Goal: Task Accomplishment & Management: Complete application form

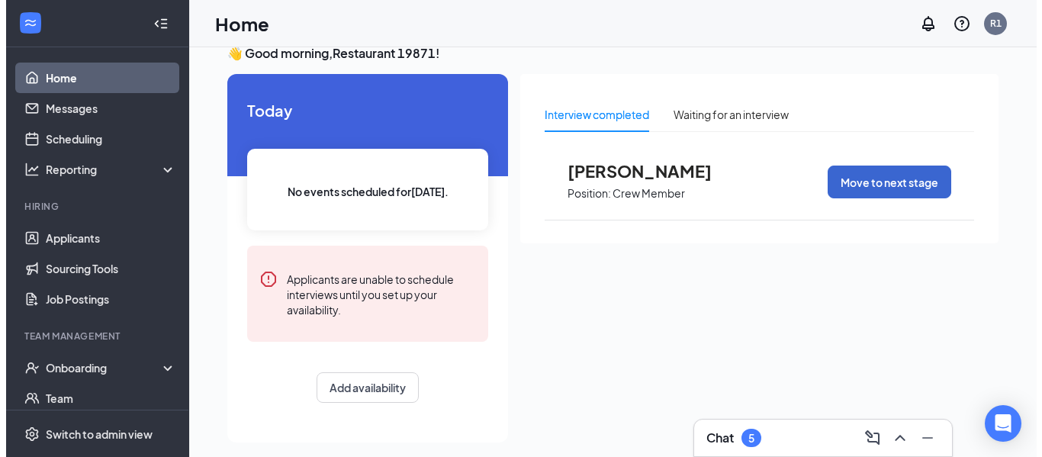
scroll to position [32, 0]
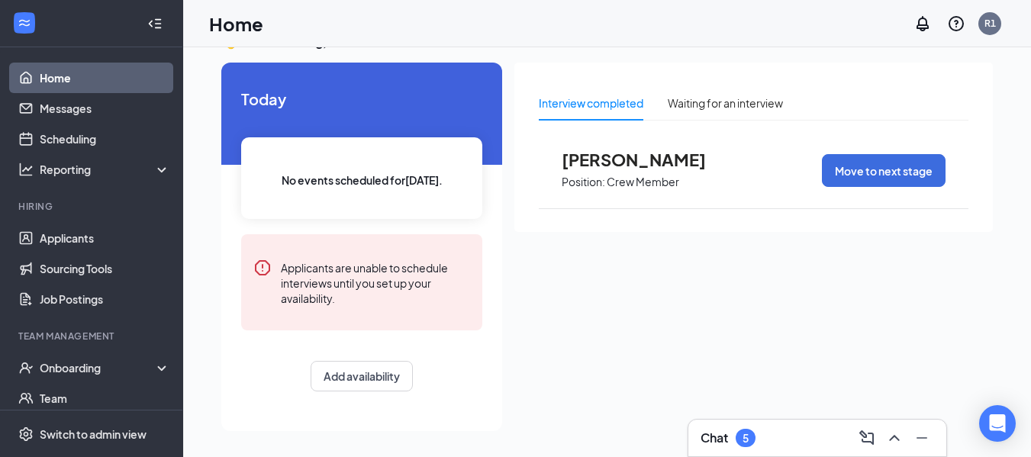
click at [581, 160] on span "[PERSON_NAME]" at bounding box center [646, 160] width 168 height 20
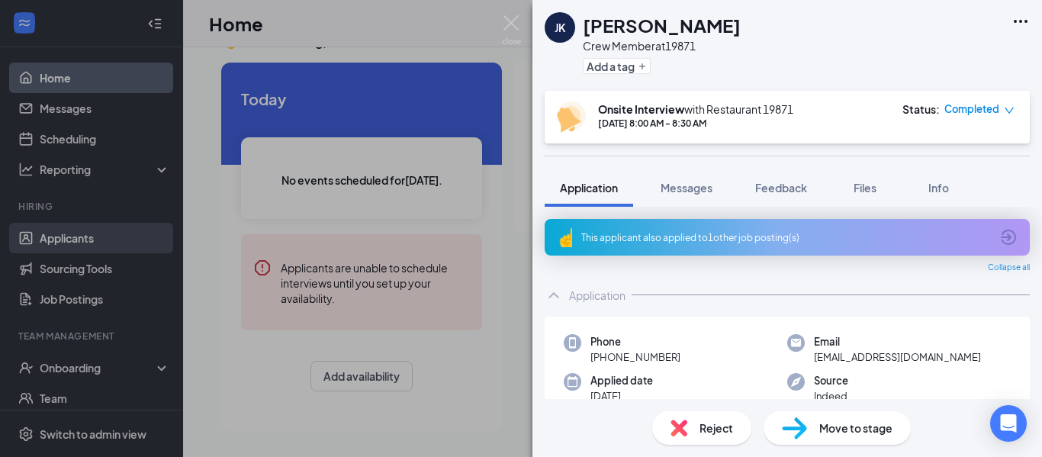
drag, startPoint x: 50, startPoint y: 169, endPoint x: 85, endPoint y: 250, distance: 87.9
click at [50, 170] on div "[PERSON_NAME] [PERSON_NAME] Crew Member at 19871 Add a tag Onsite Interview wit…" at bounding box center [521, 228] width 1042 height 457
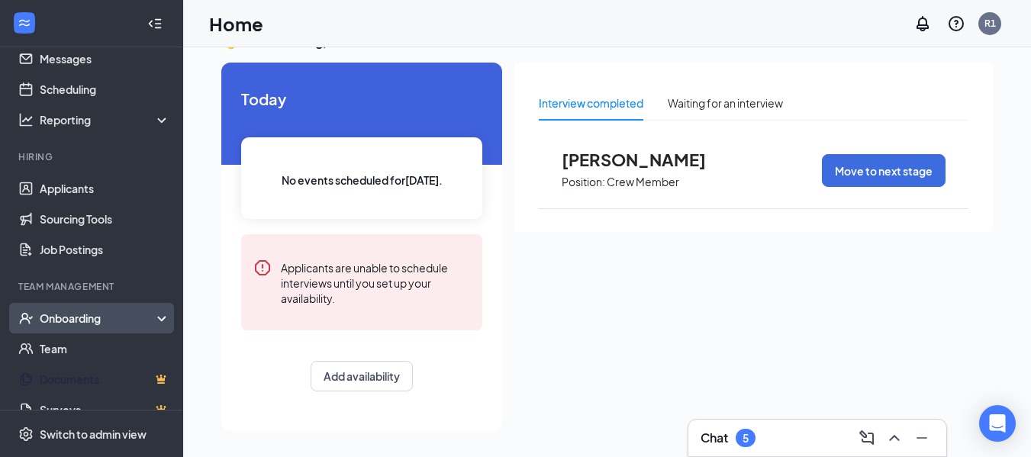
scroll to position [76, 0]
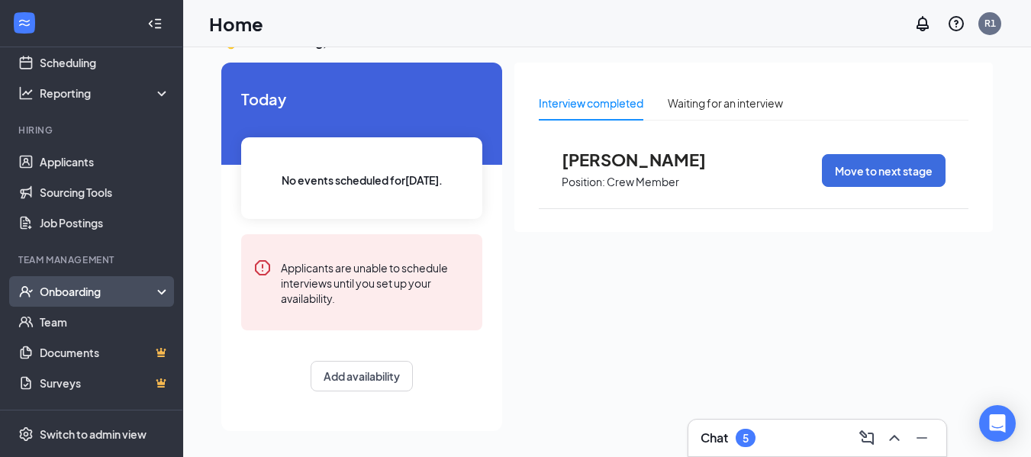
click at [91, 276] on li "Onboarding" at bounding box center [91, 291] width 182 height 31
click at [93, 297] on div "Onboarding" at bounding box center [99, 291] width 118 height 15
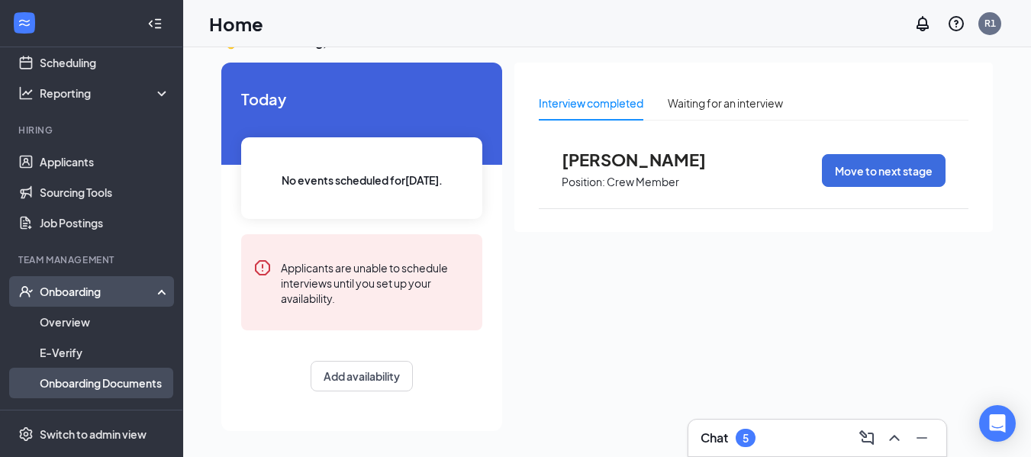
click at [115, 386] on link "Onboarding Documents" at bounding box center [105, 383] width 130 height 31
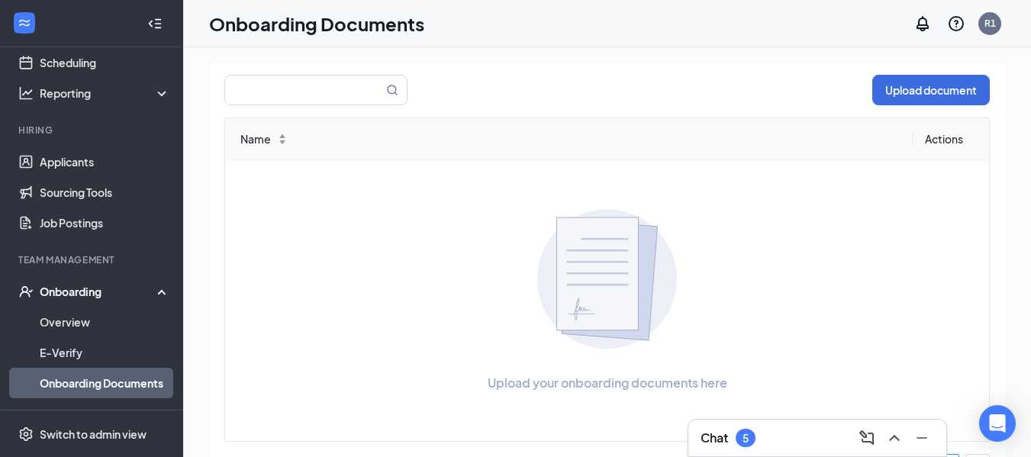
scroll to position [69, 0]
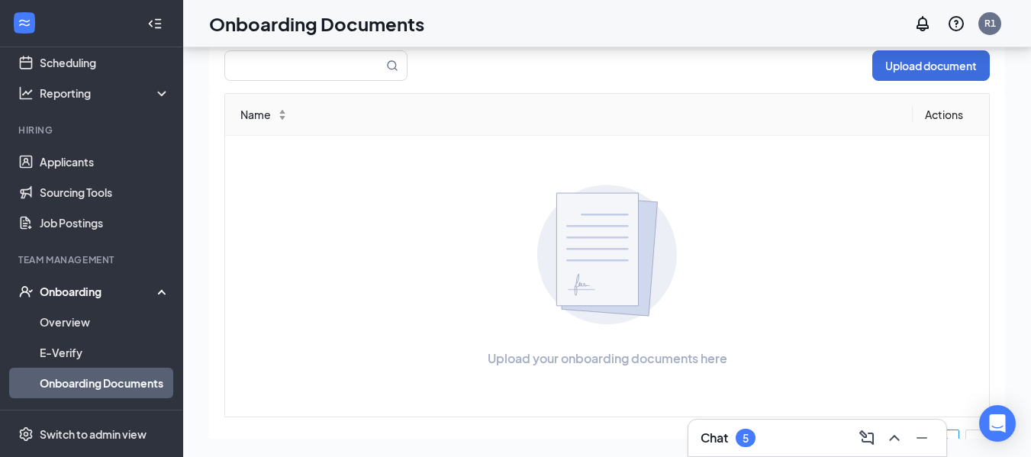
click at [90, 287] on div "Onboarding" at bounding box center [99, 291] width 118 height 15
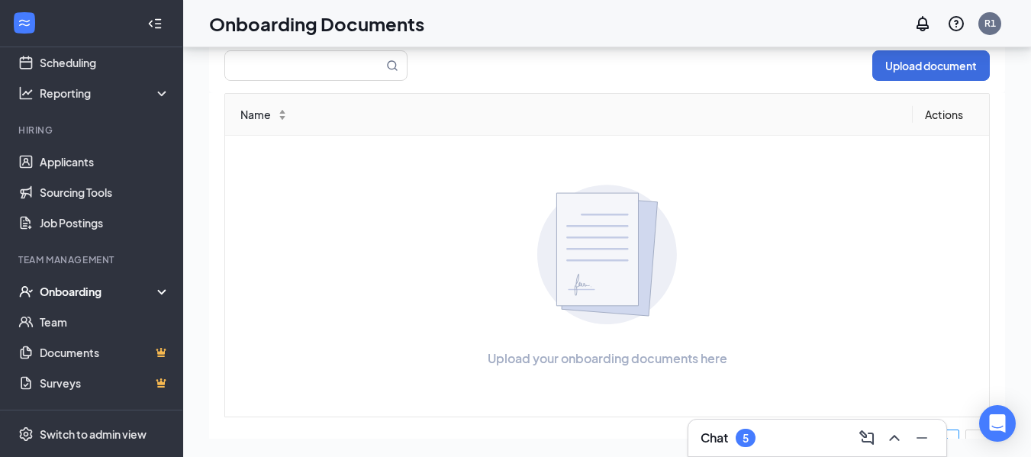
click at [90, 287] on div "Onboarding" at bounding box center [99, 291] width 118 height 15
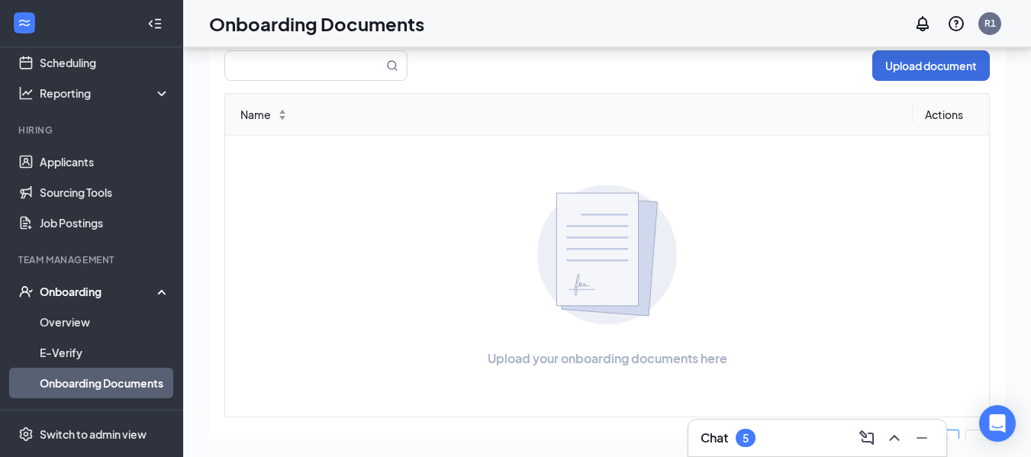
click at [107, 380] on link "Onboarding Documents" at bounding box center [105, 383] width 130 height 31
click at [69, 295] on div "Onboarding" at bounding box center [99, 291] width 118 height 15
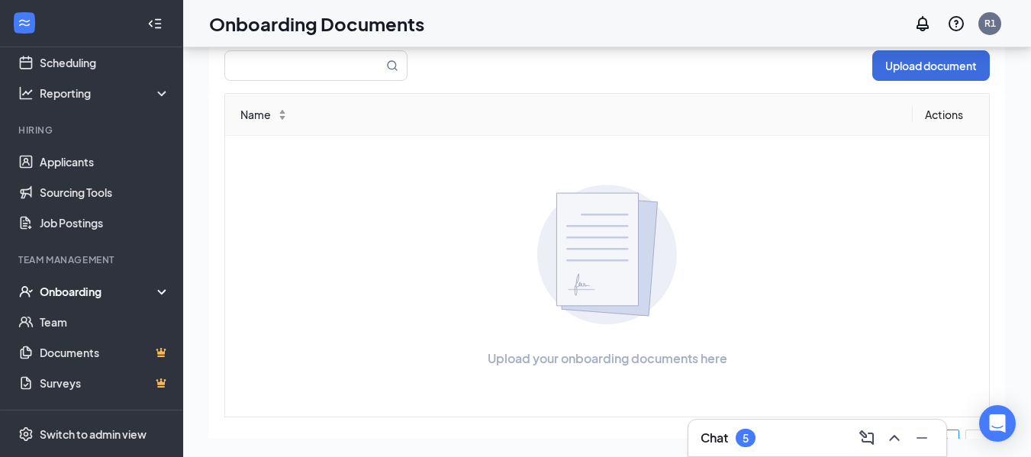
click at [79, 289] on div "Onboarding" at bounding box center [99, 291] width 118 height 15
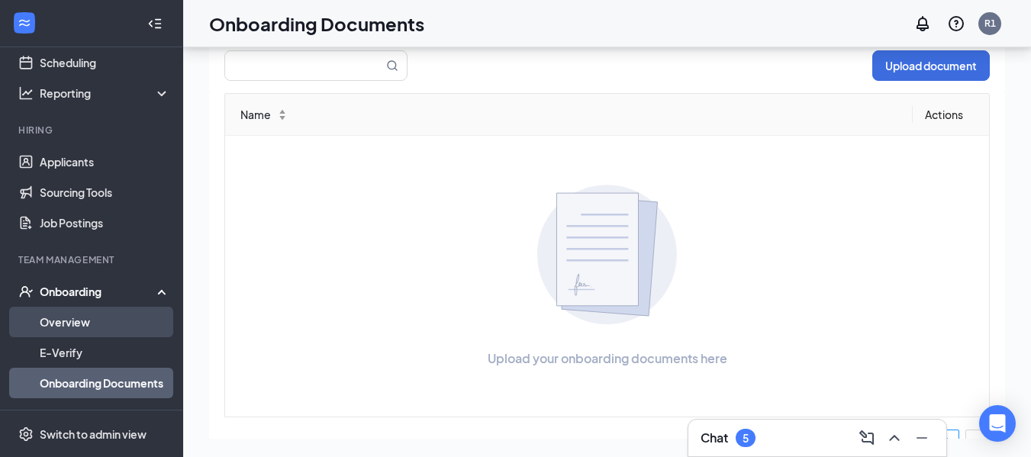
click at [138, 308] on link "Overview" at bounding box center [105, 322] width 130 height 31
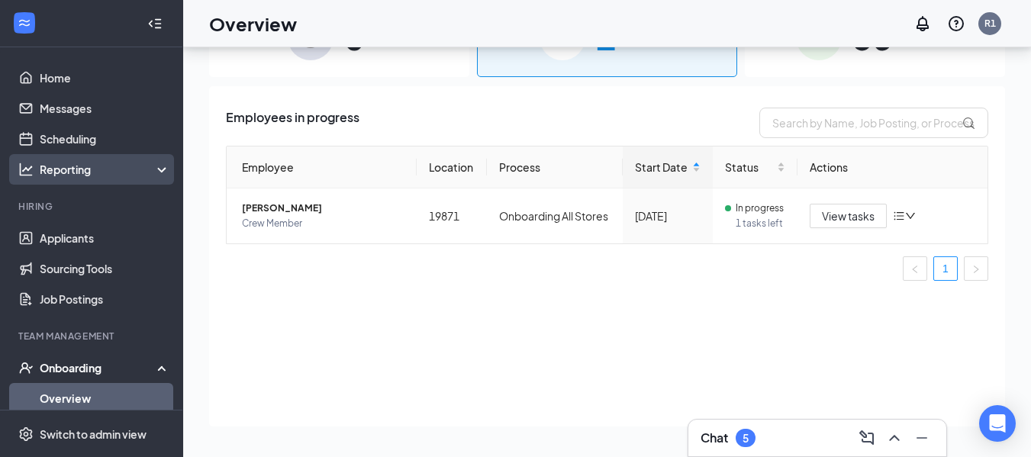
click at [87, 78] on link "Home" at bounding box center [105, 78] width 130 height 31
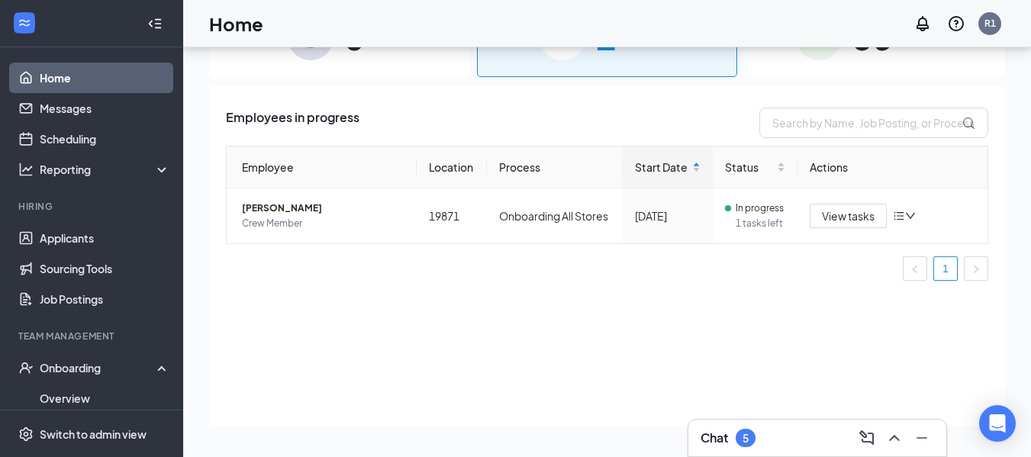
scroll to position [32, 0]
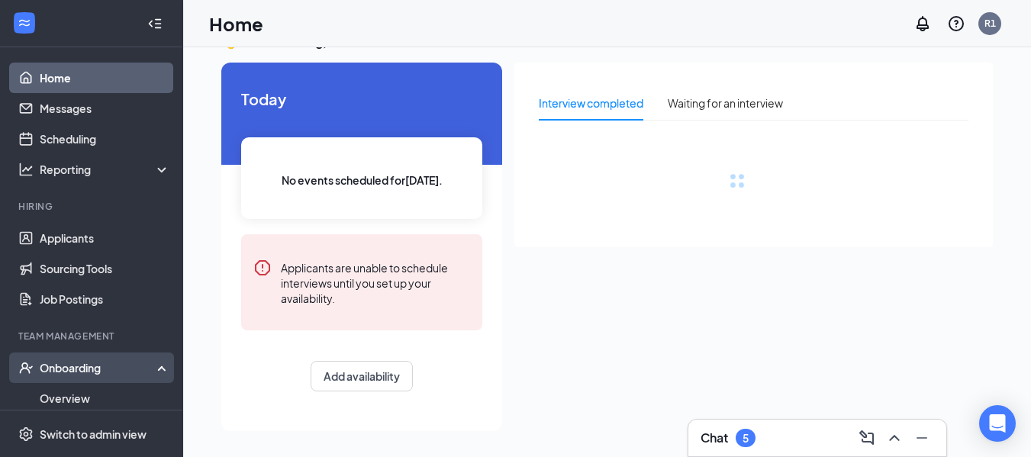
click at [73, 356] on div "Onboarding" at bounding box center [91, 368] width 183 height 31
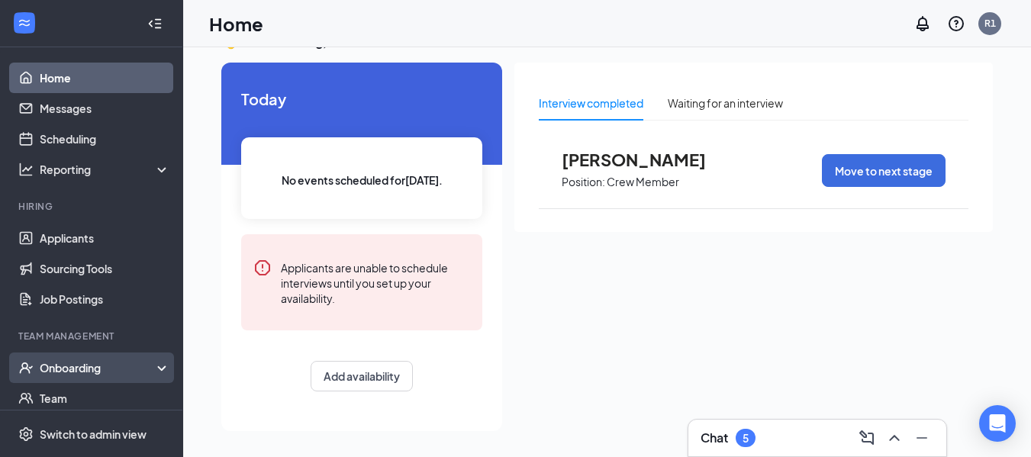
click at [100, 371] on div "Onboarding" at bounding box center [99, 367] width 118 height 15
click at [99, 394] on link "Overview" at bounding box center [105, 398] width 130 height 31
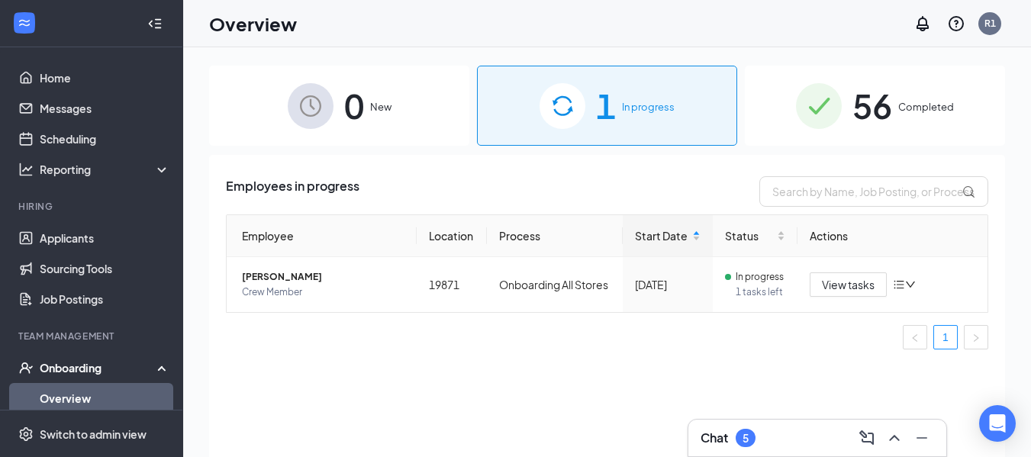
click at [59, 395] on link "Overview" at bounding box center [105, 398] width 130 height 31
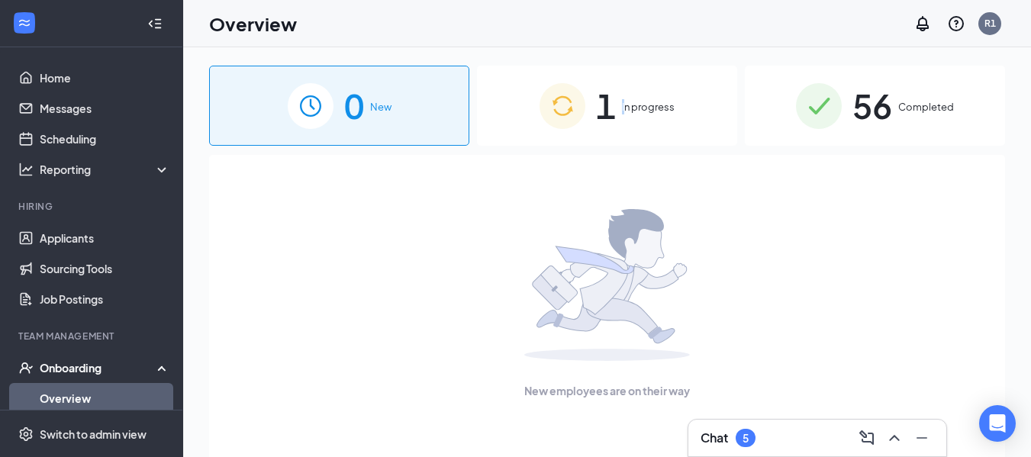
click at [623, 110] on span "In progress" at bounding box center [648, 106] width 53 height 15
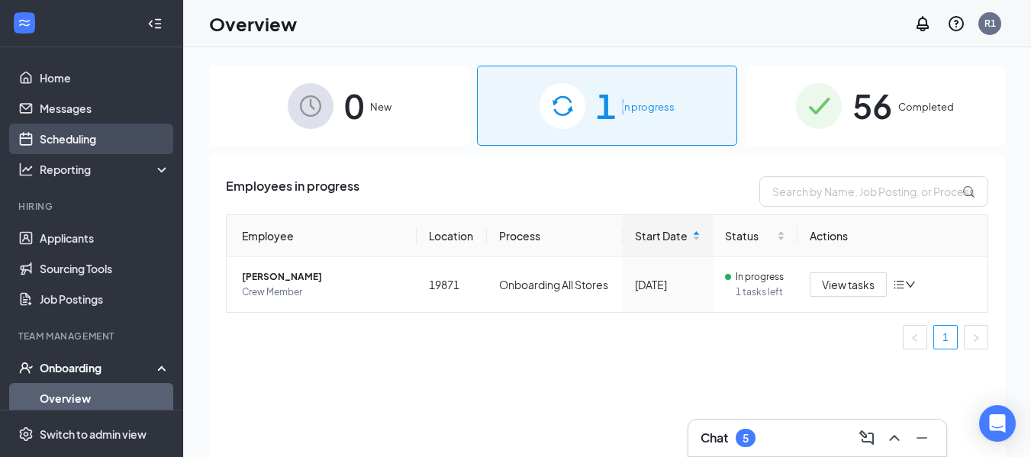
click at [108, 130] on link "Scheduling" at bounding box center [105, 139] width 130 height 31
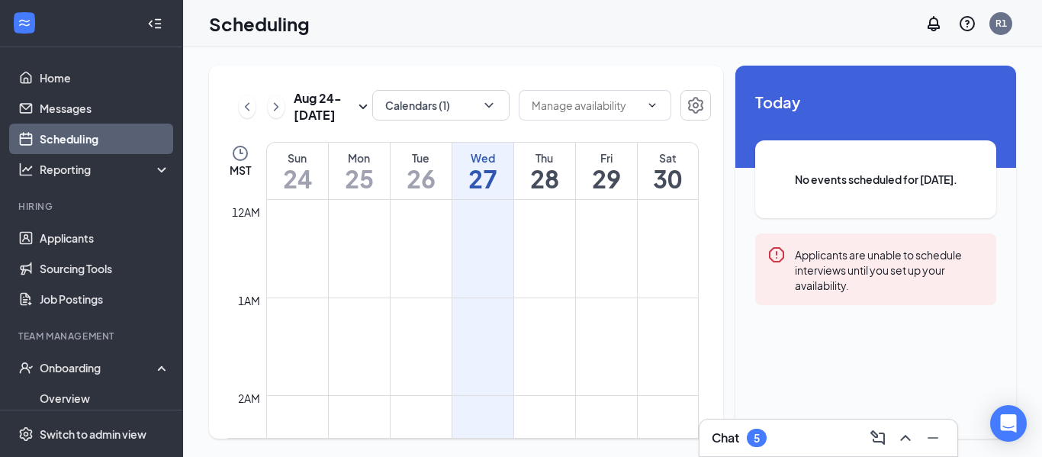
scroll to position [750, 0]
click at [244, 108] on icon "ChevronLeft" at bounding box center [247, 107] width 15 height 18
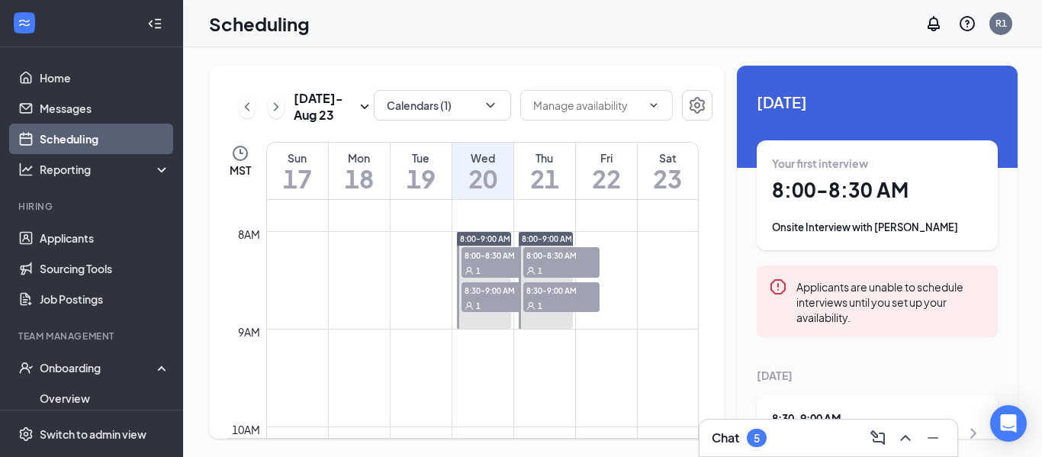
click at [547, 184] on h1 "21" at bounding box center [544, 179] width 61 height 26
click at [552, 256] on span "8:00-8:30 AM" at bounding box center [561, 254] width 76 height 15
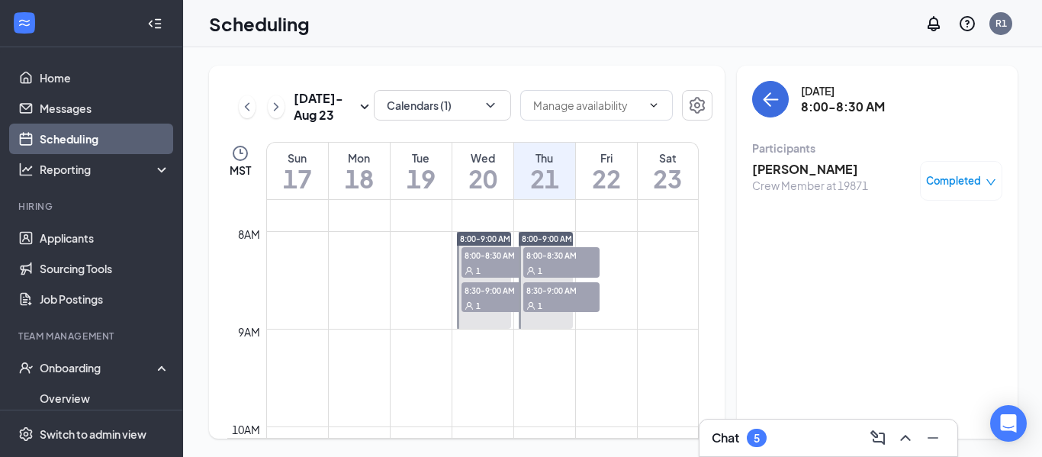
click at [821, 174] on h3 "[PERSON_NAME]" at bounding box center [810, 169] width 116 height 17
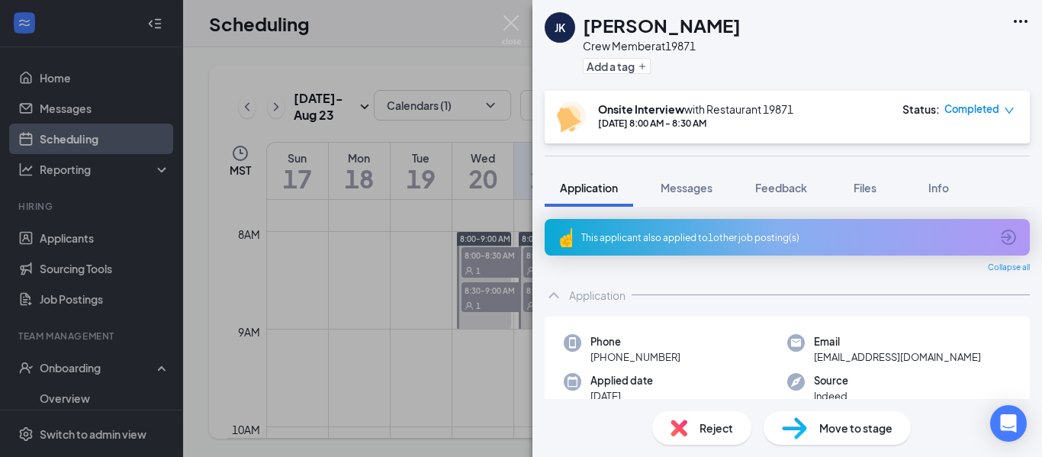
click at [978, 111] on span "Completed" at bounding box center [972, 108] width 55 height 15
drag, startPoint x: 807, startPoint y: 78, endPoint x: 643, endPoint y: 32, distance: 170.3
click at [805, 74] on div "[PERSON_NAME] [PERSON_NAME] Crew Member at 19871 Add a tag" at bounding box center [788, 45] width 510 height 91
click at [642, 32] on h1 "[PERSON_NAME]" at bounding box center [662, 25] width 158 height 26
click at [518, 19] on img at bounding box center [511, 30] width 19 height 30
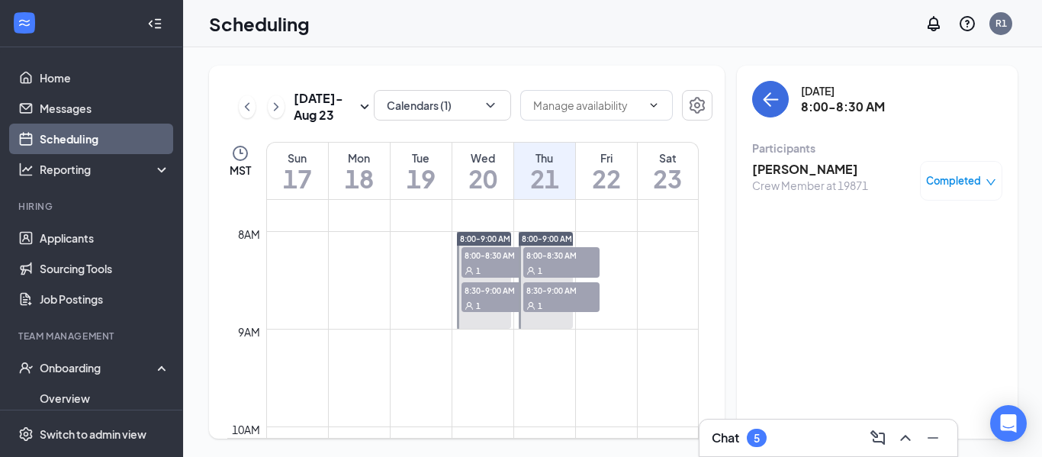
click at [563, 261] on span "8:00-8:30 AM" at bounding box center [561, 254] width 76 height 15
click at [794, 164] on h3 "[PERSON_NAME]" at bounding box center [810, 169] width 116 height 17
click at [812, 171] on h3 "[PERSON_NAME]" at bounding box center [810, 169] width 116 height 17
click at [798, 168] on h3 "[PERSON_NAME]" at bounding box center [810, 169] width 116 height 17
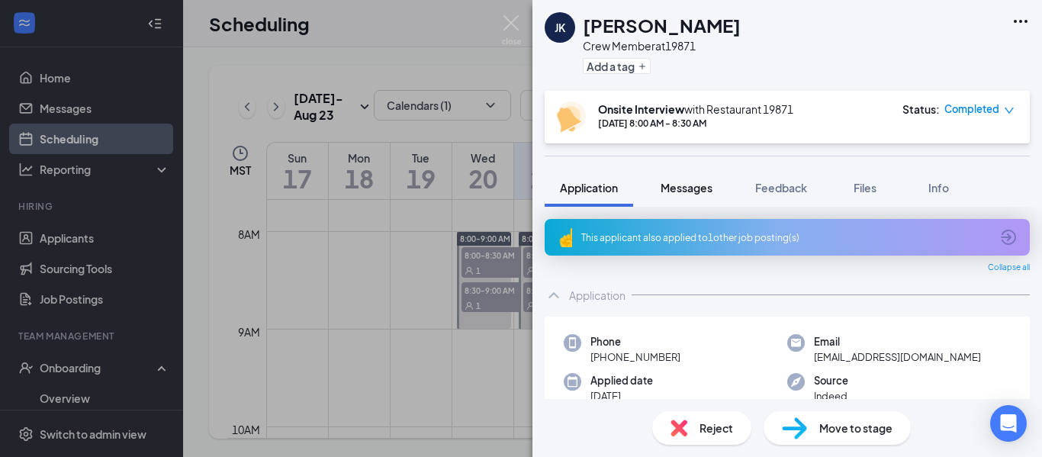
click at [694, 188] on span "Messages" at bounding box center [687, 188] width 52 height 14
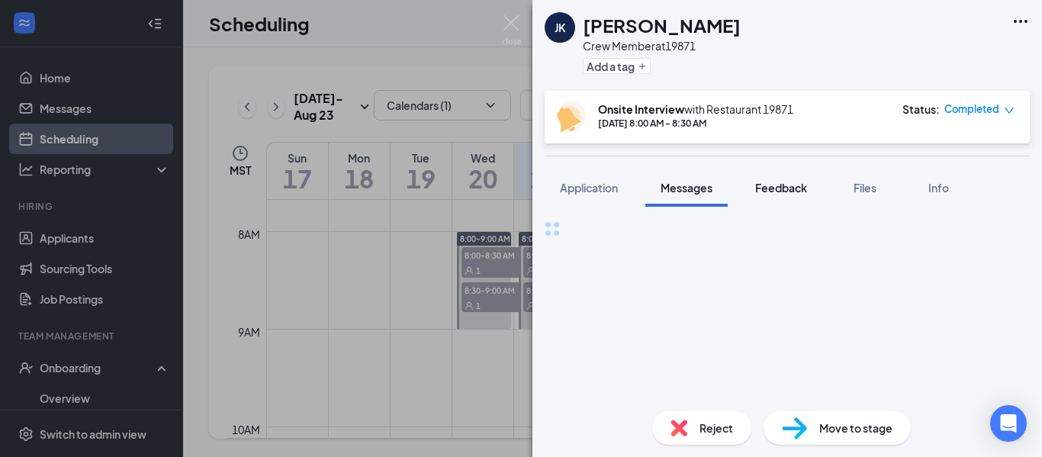
click at [805, 184] on span "Feedback" at bounding box center [781, 188] width 52 height 14
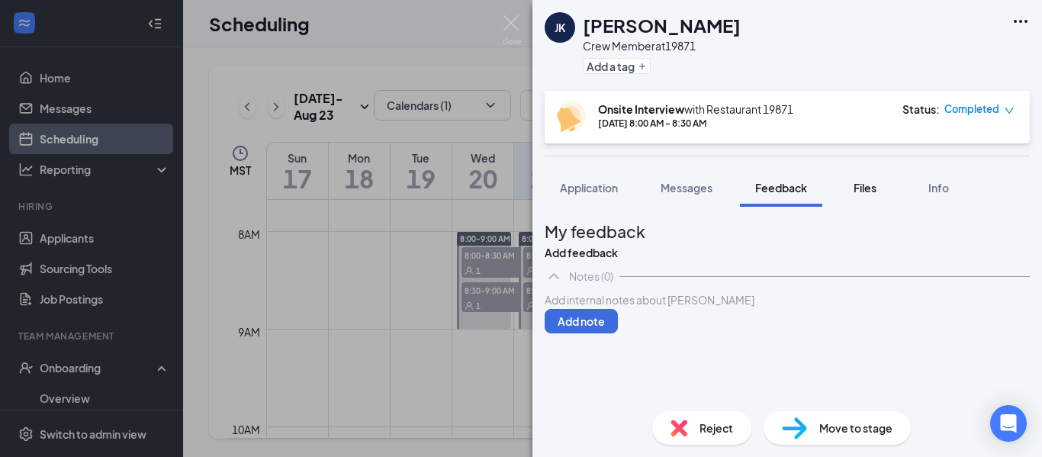
click at [866, 188] on span "Files" at bounding box center [865, 188] width 23 height 14
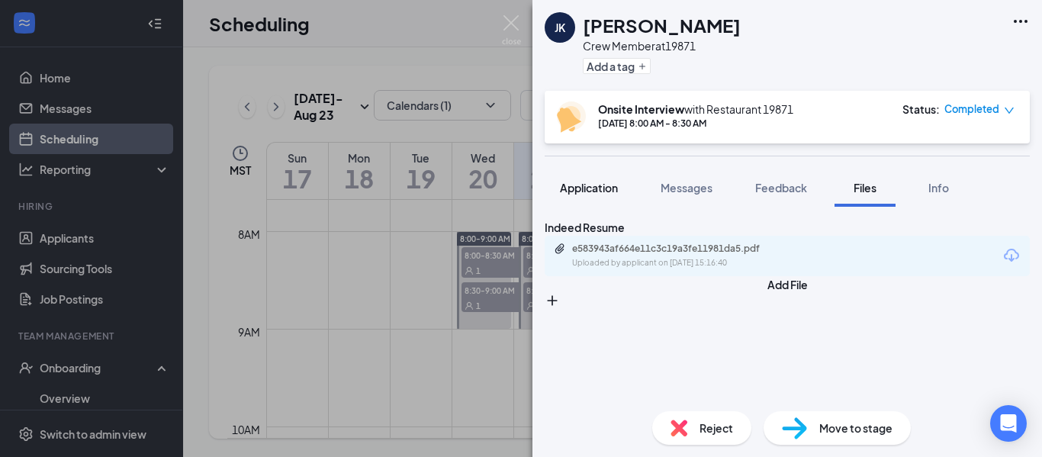
click at [587, 182] on span "Application" at bounding box center [589, 188] width 58 height 14
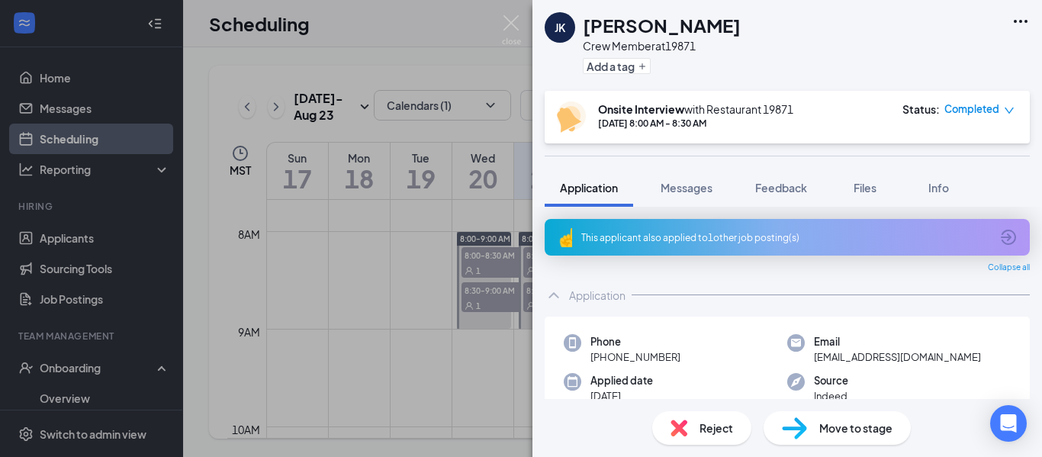
click at [121, 121] on div "[PERSON_NAME] [PERSON_NAME] Crew Member at 19871 Add a tag Onsite Interview wit…" at bounding box center [521, 228] width 1042 height 457
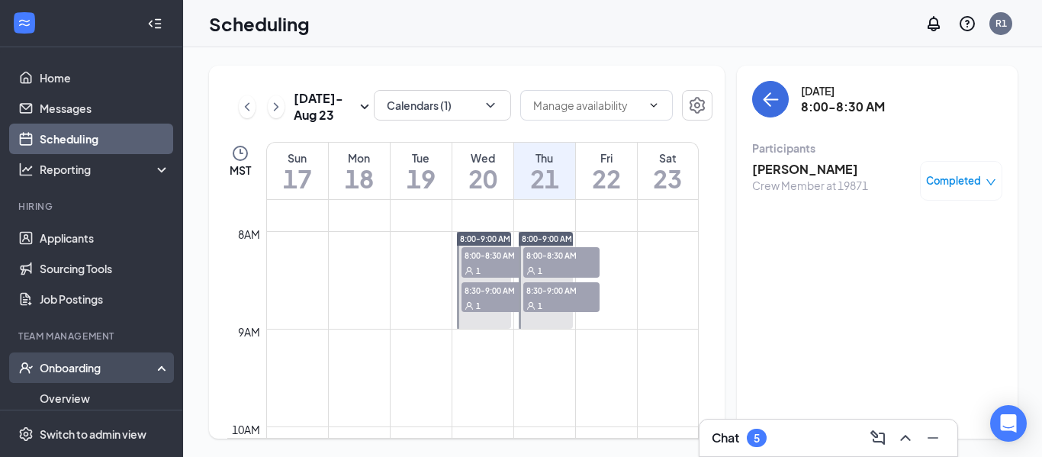
click at [76, 367] on div "Onboarding" at bounding box center [99, 367] width 118 height 15
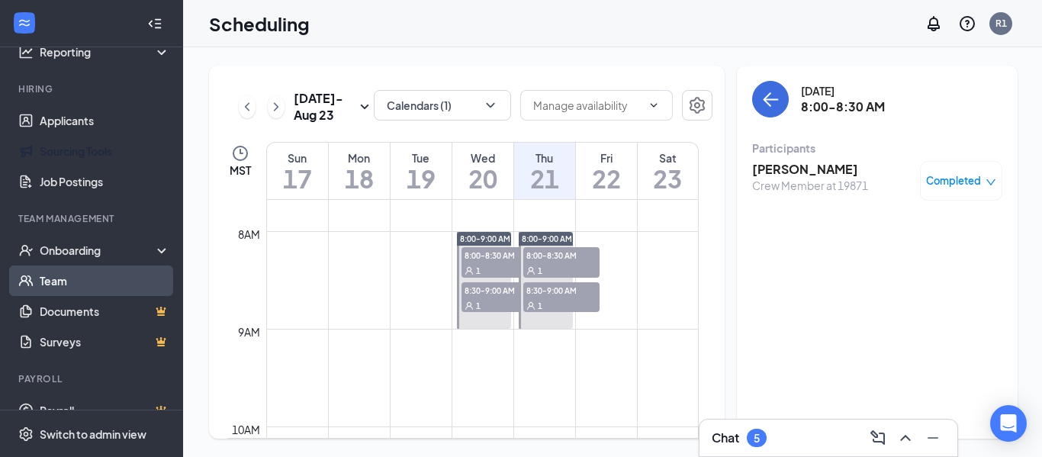
scroll to position [140, 0]
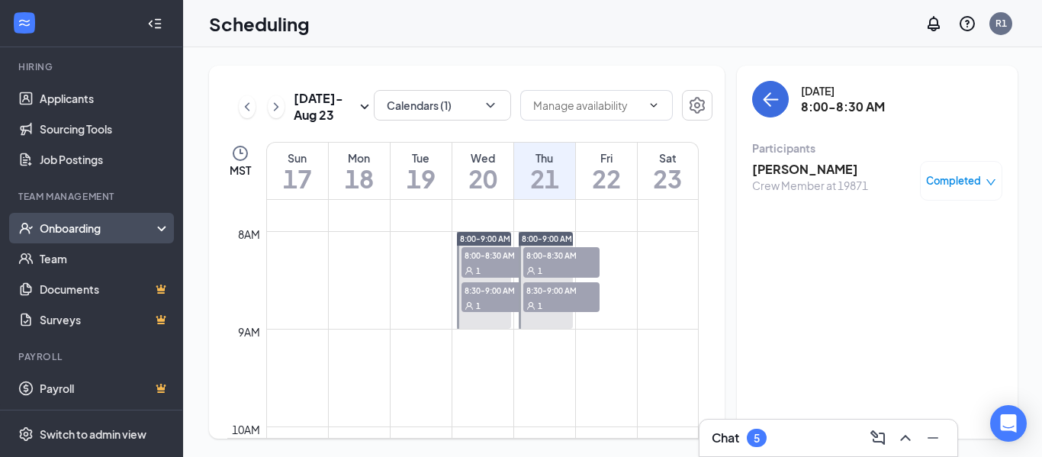
click at [114, 223] on div "Onboarding" at bounding box center [99, 228] width 118 height 15
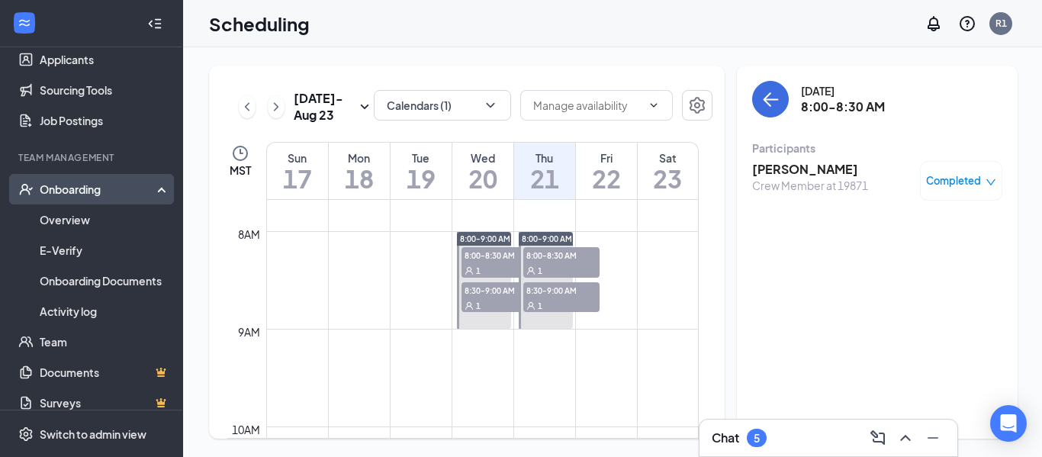
scroll to position [216, 0]
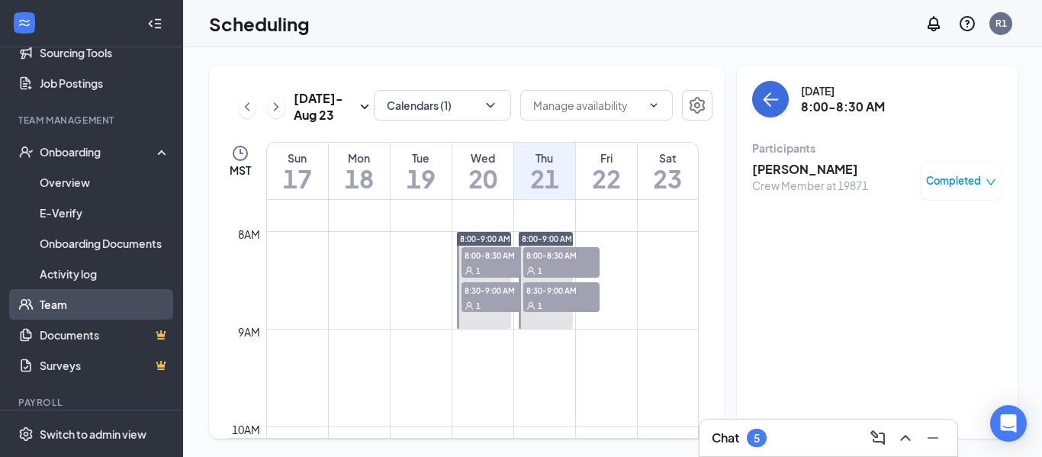
click at [67, 302] on link "Team" at bounding box center [105, 304] width 130 height 31
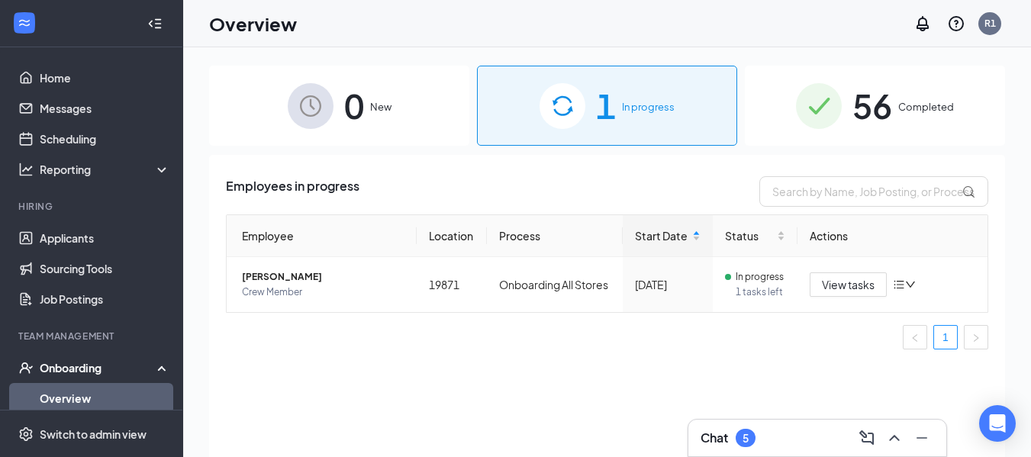
click at [632, 123] on div "1 In progress" at bounding box center [607, 106] width 260 height 80
click at [370, 111] on span "New" at bounding box center [380, 106] width 21 height 15
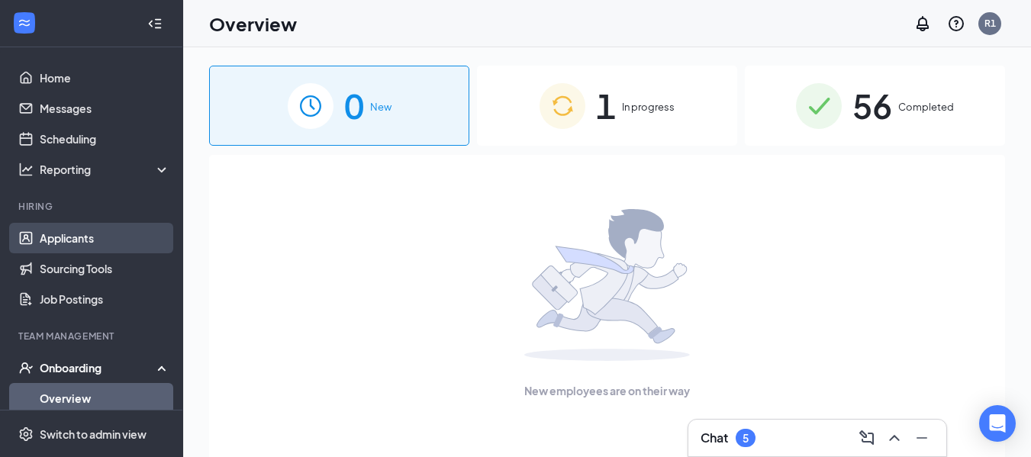
click at [95, 240] on link "Applicants" at bounding box center [105, 238] width 130 height 31
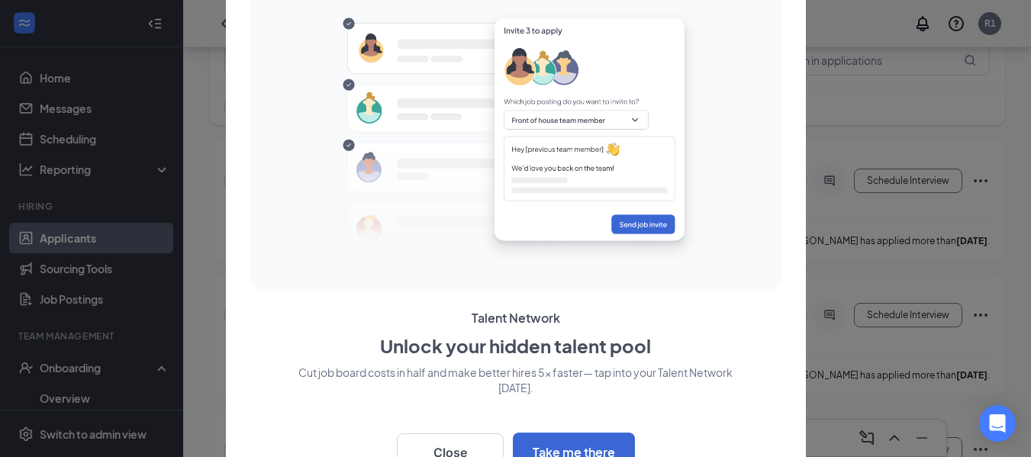
scroll to position [229, 0]
click at [451, 443] on button "Close" at bounding box center [450, 452] width 107 height 38
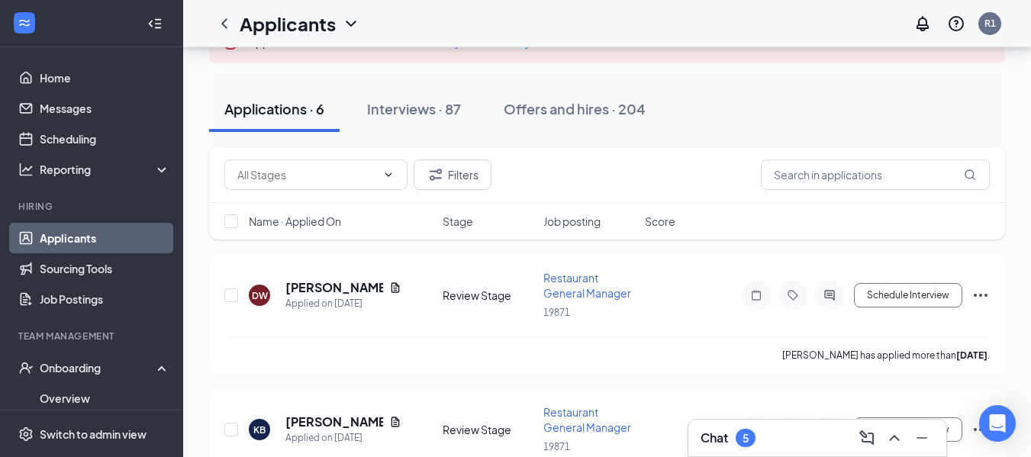
scroll to position [110, 0]
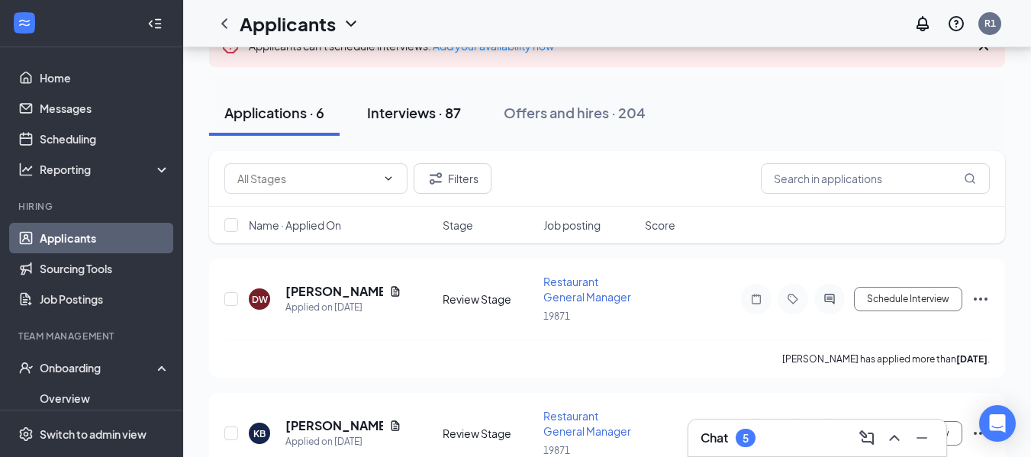
click at [371, 111] on div "Interviews · 87" at bounding box center [414, 112] width 94 height 19
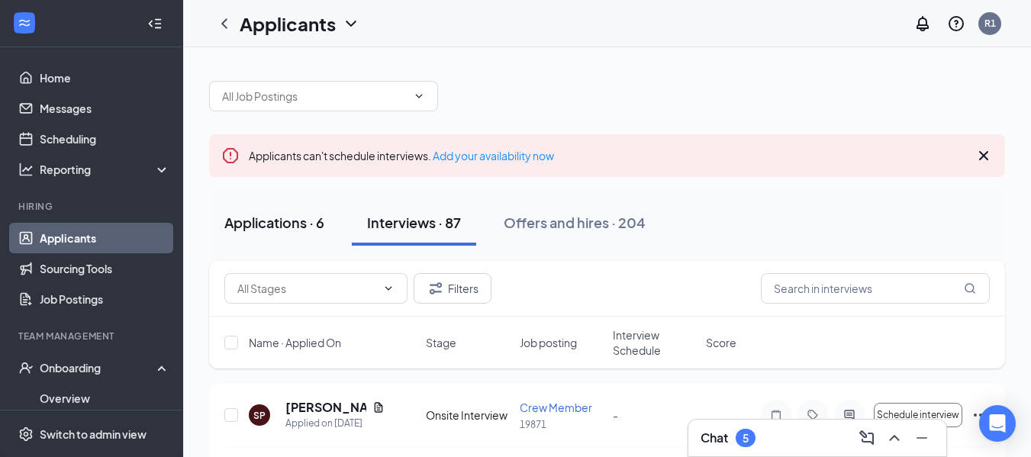
click at [253, 221] on div "Applications · 6" at bounding box center [274, 222] width 100 height 19
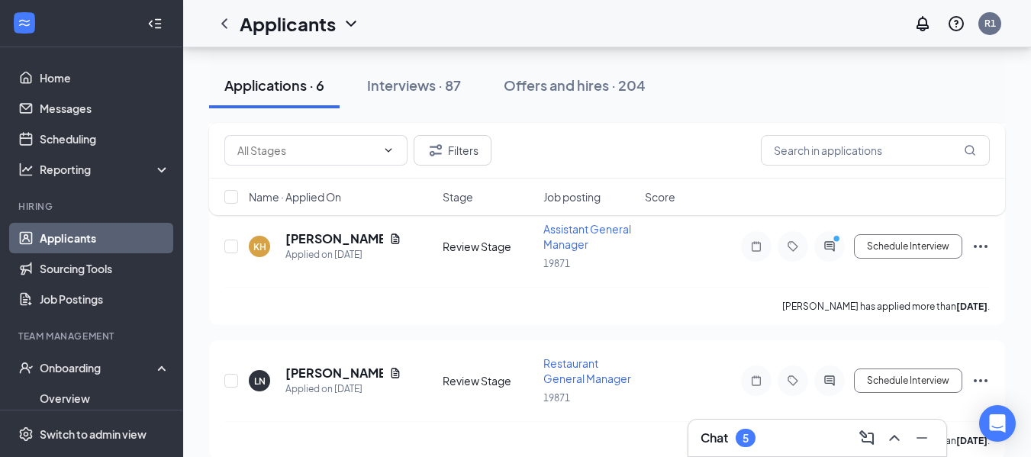
scroll to position [720, 0]
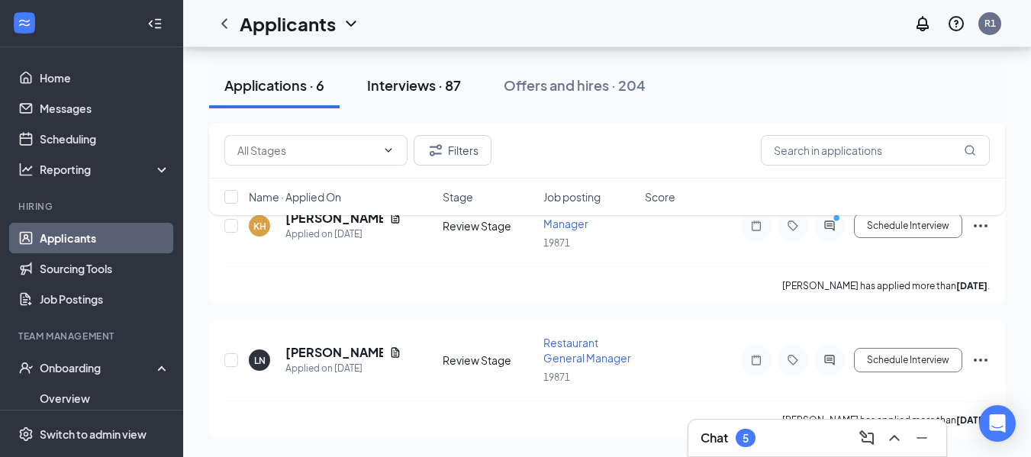
click at [436, 79] on div "Interviews · 87" at bounding box center [414, 85] width 94 height 19
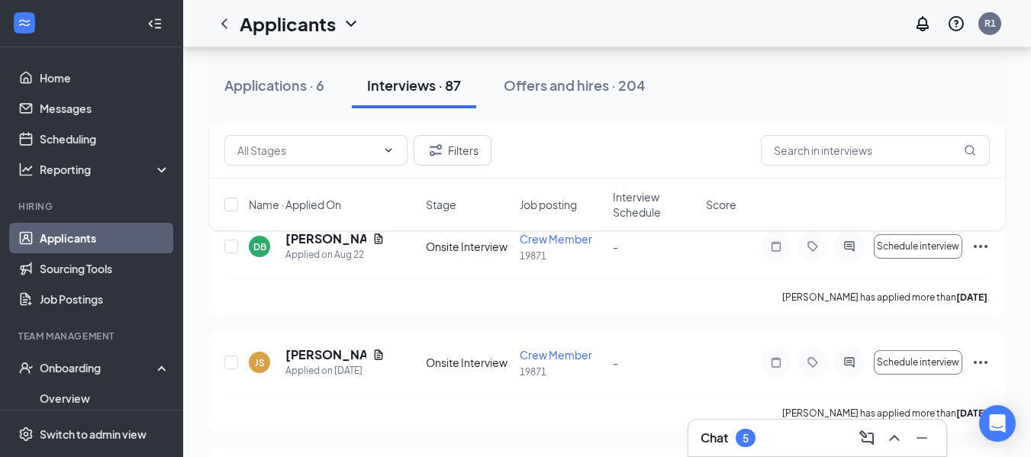
scroll to position [1000, 0]
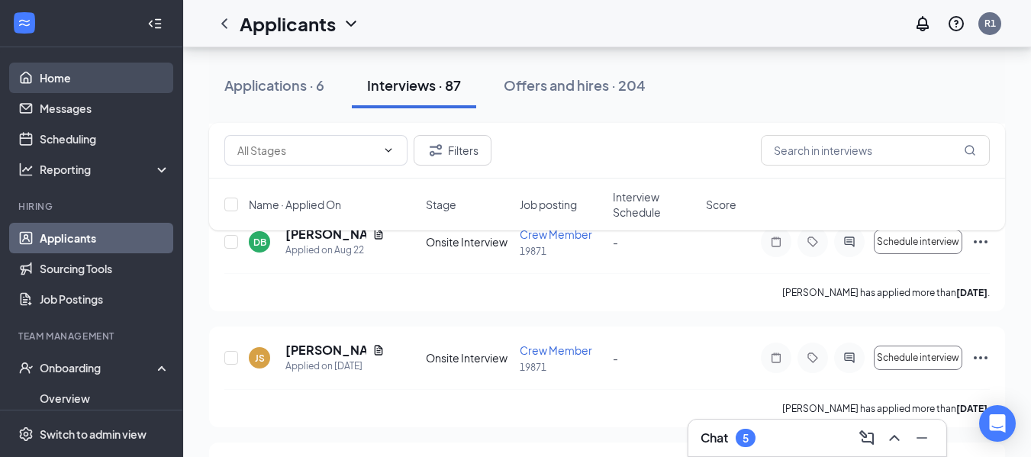
click at [105, 76] on link "Home" at bounding box center [105, 78] width 130 height 31
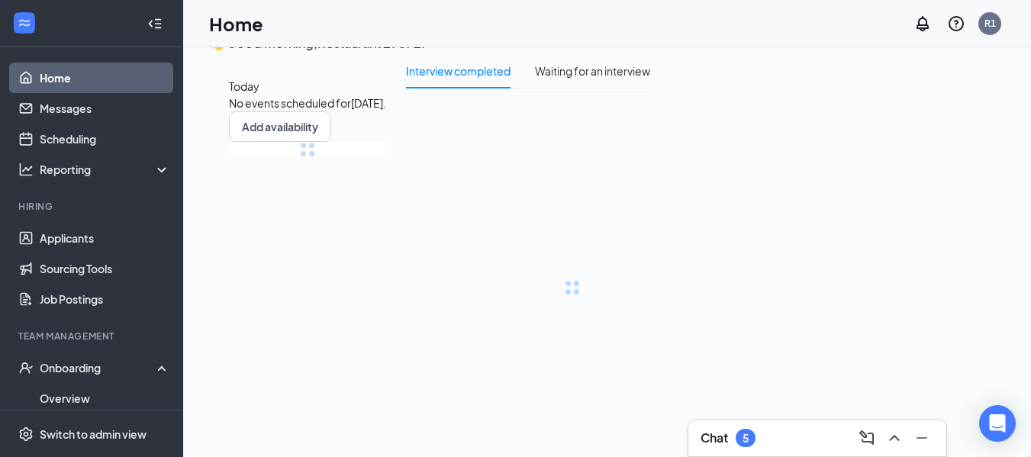
scroll to position [32, 0]
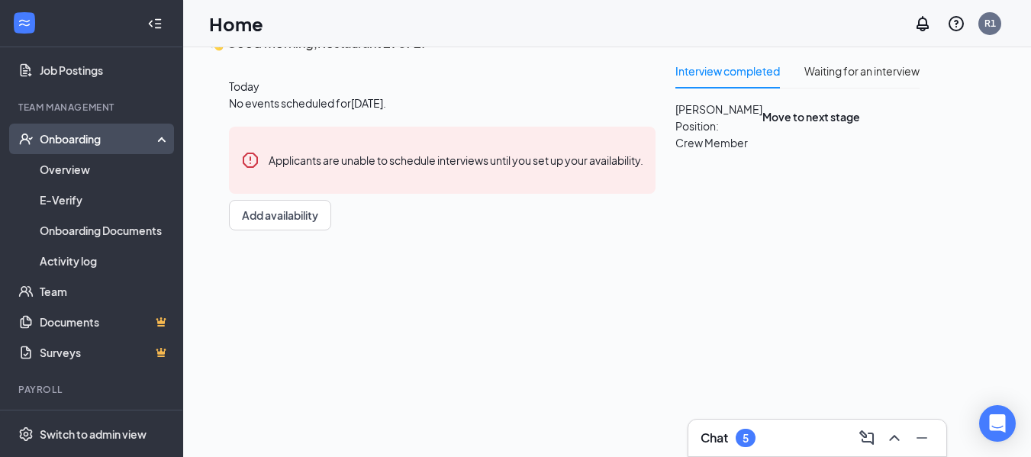
click at [93, 133] on div "Onboarding" at bounding box center [99, 138] width 118 height 15
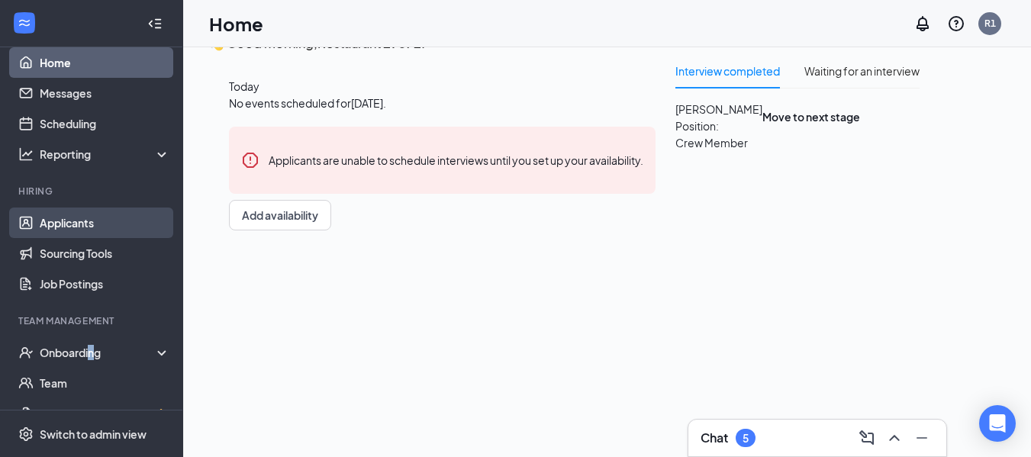
scroll to position [0, 0]
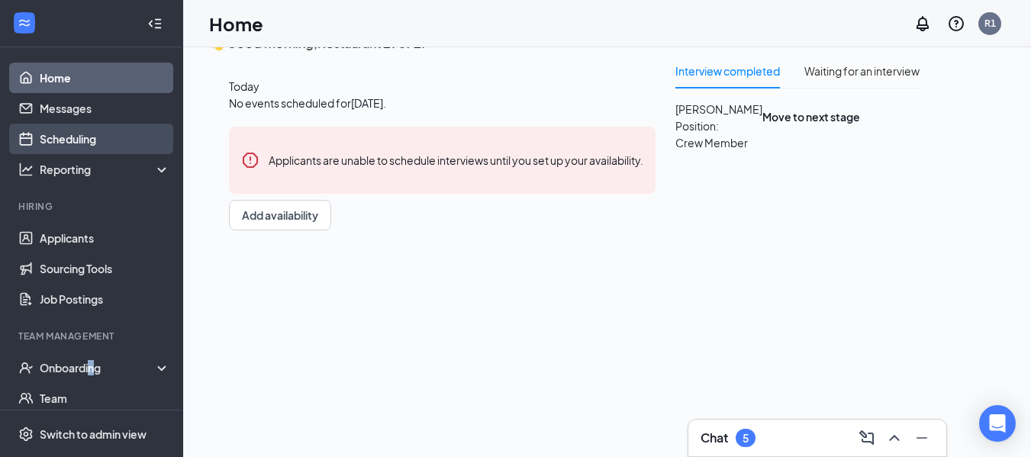
click at [67, 131] on link "Scheduling" at bounding box center [105, 139] width 130 height 31
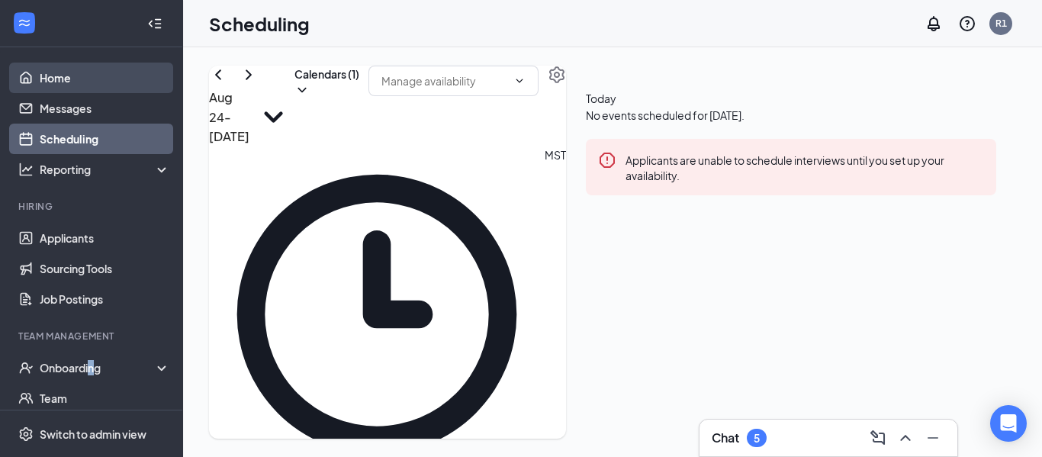
scroll to position [750, 0]
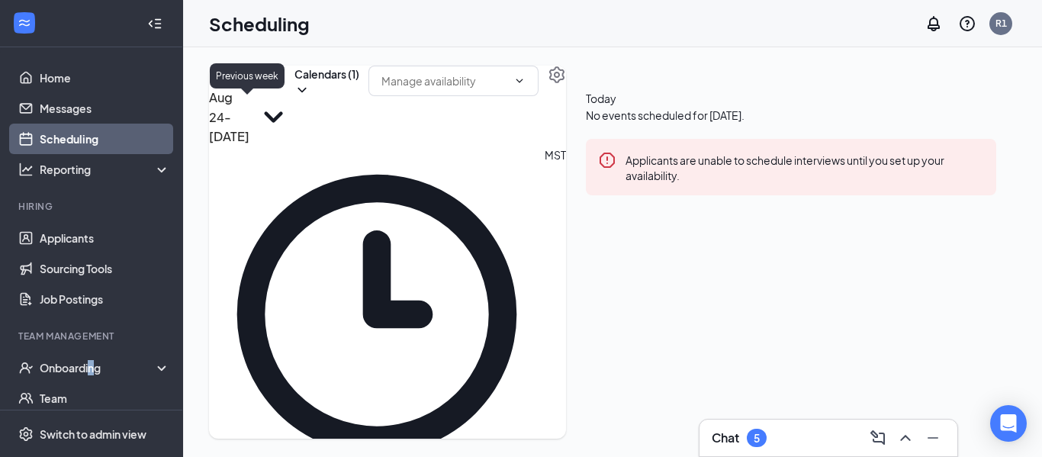
click at [227, 84] on icon "ChevronLeft" at bounding box center [218, 75] width 18 height 18
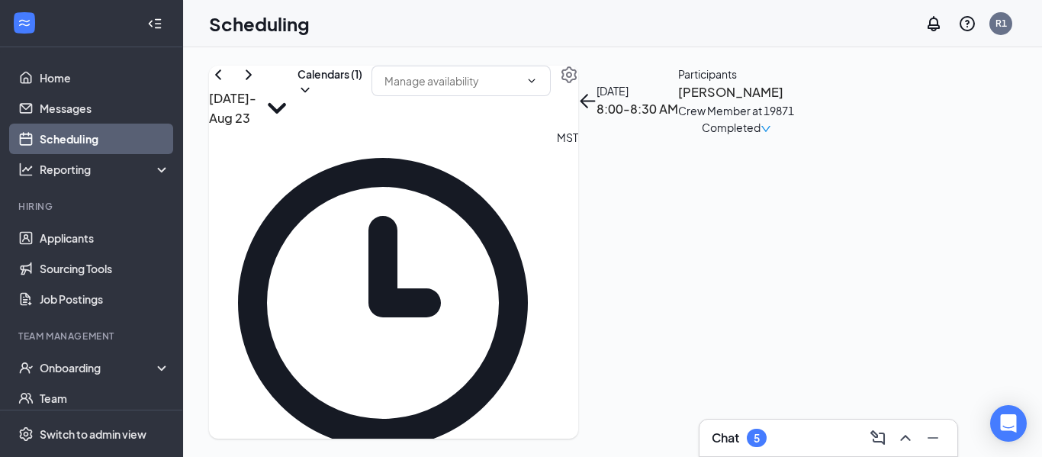
click at [794, 102] on h3 "[PERSON_NAME]" at bounding box center [736, 92] width 116 height 20
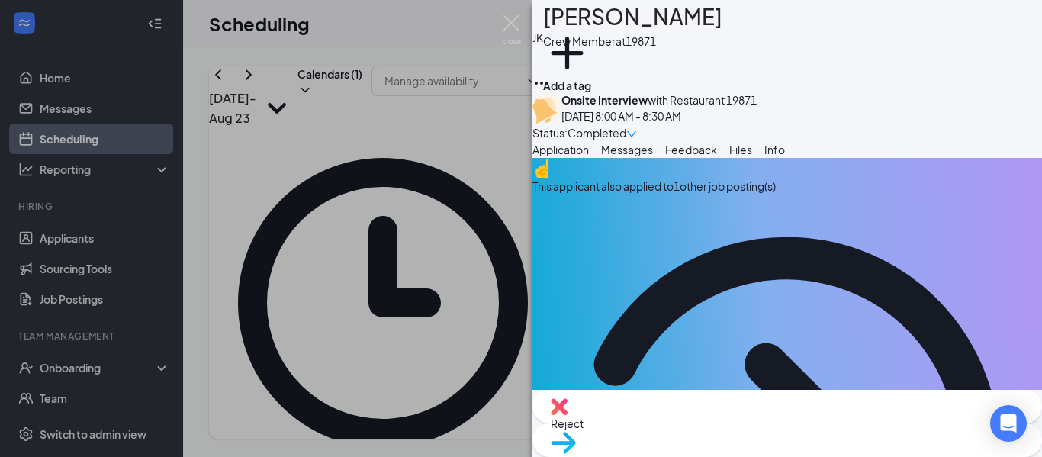
click at [637, 129] on icon "down" at bounding box center [632, 134] width 11 height 11
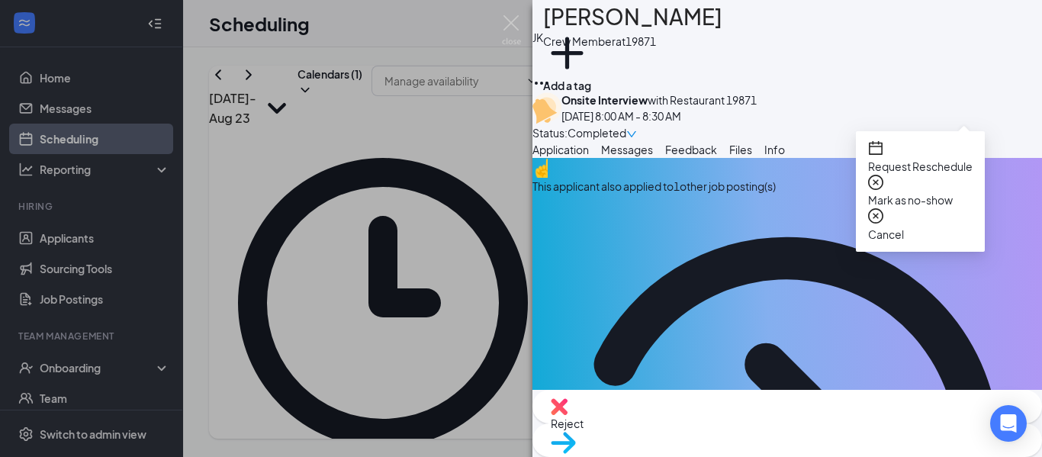
click at [888, 74] on div "[PERSON_NAME] [PERSON_NAME] Crew Member at 19871 Add a tag" at bounding box center [788, 46] width 510 height 92
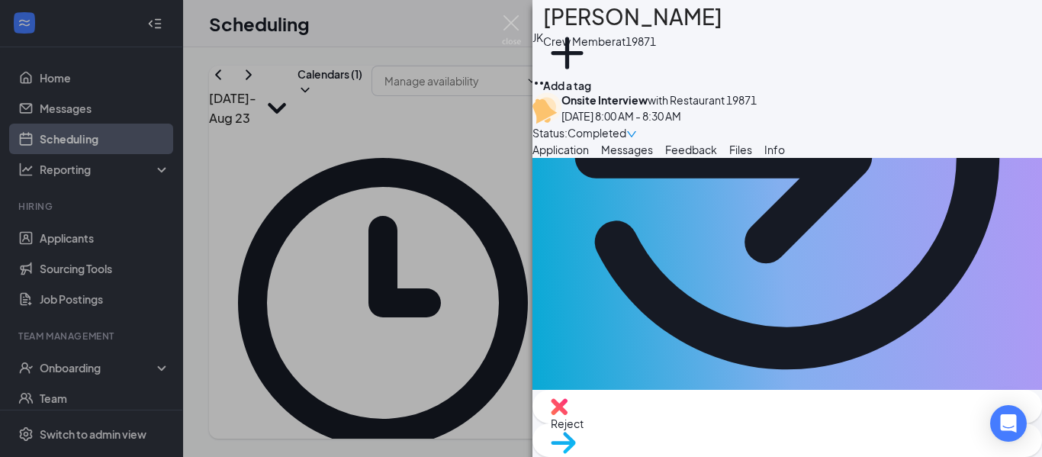
scroll to position [305, 0]
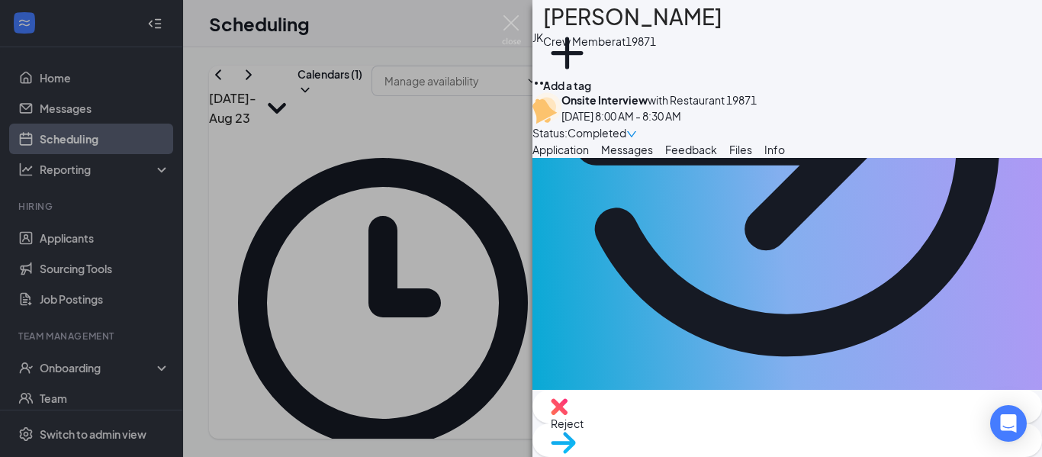
click at [108, 372] on div "[PERSON_NAME] [PERSON_NAME] Crew Member at 19871 Add a tag Onsite Interview wit…" at bounding box center [521, 228] width 1042 height 457
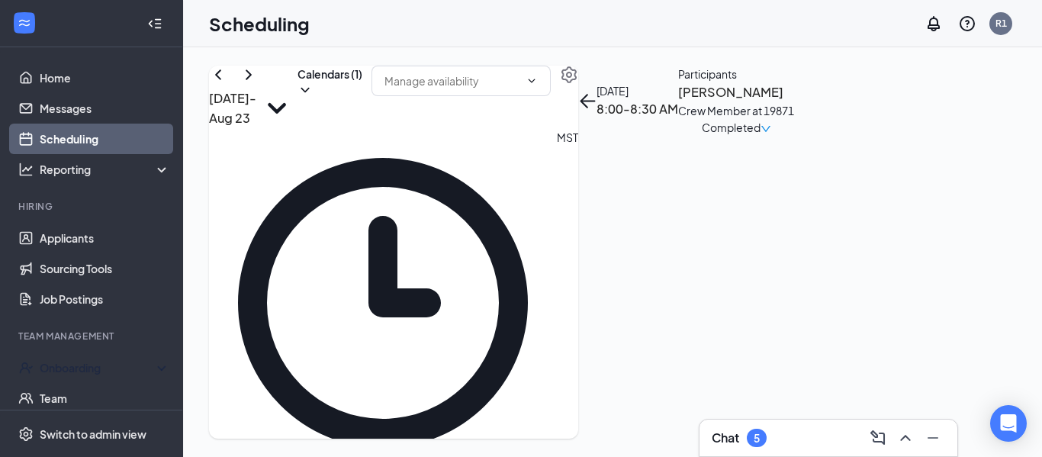
click at [150, 338] on div "Team Management" at bounding box center [92, 336] width 149 height 13
click at [135, 362] on div "Onboarding" at bounding box center [99, 367] width 118 height 15
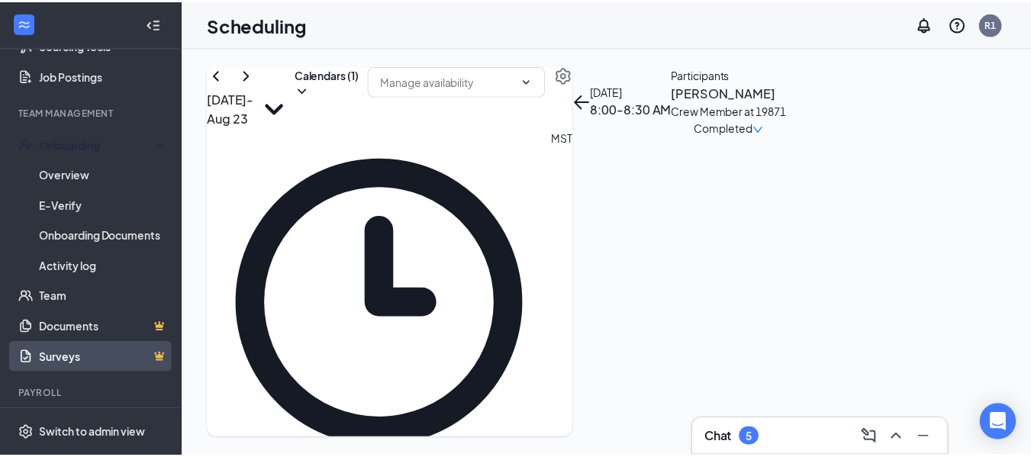
scroll to position [229, 0]
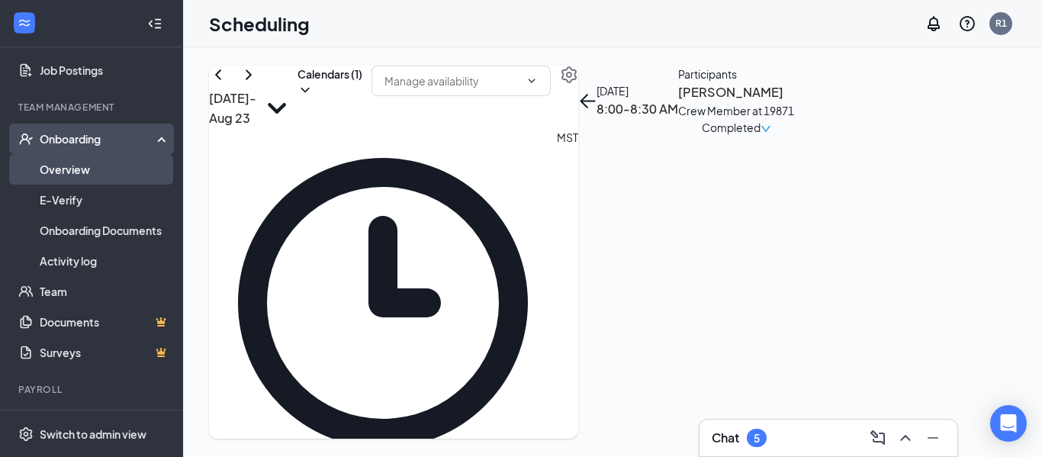
click at [60, 156] on link "Overview" at bounding box center [105, 169] width 130 height 31
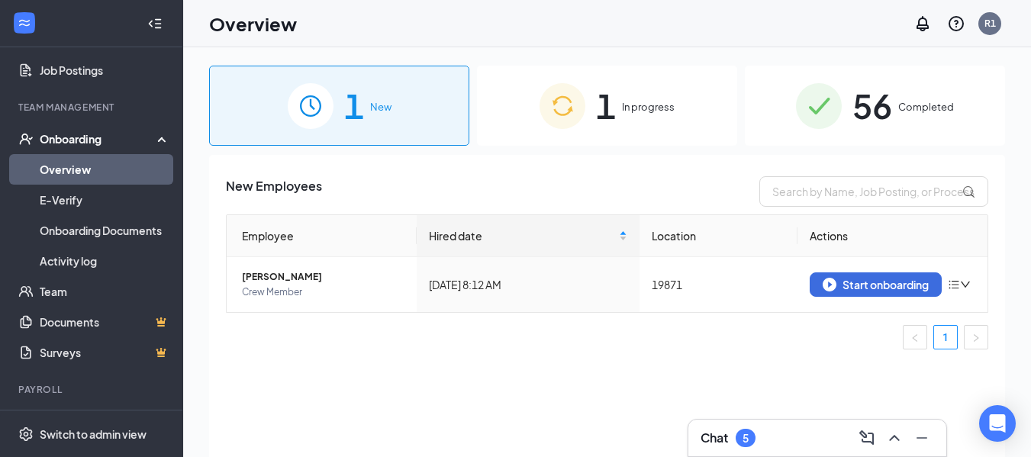
click at [369, 116] on div "1 New" at bounding box center [339, 106] width 260 height 80
click at [963, 284] on icon "down" at bounding box center [965, 284] width 11 height 11
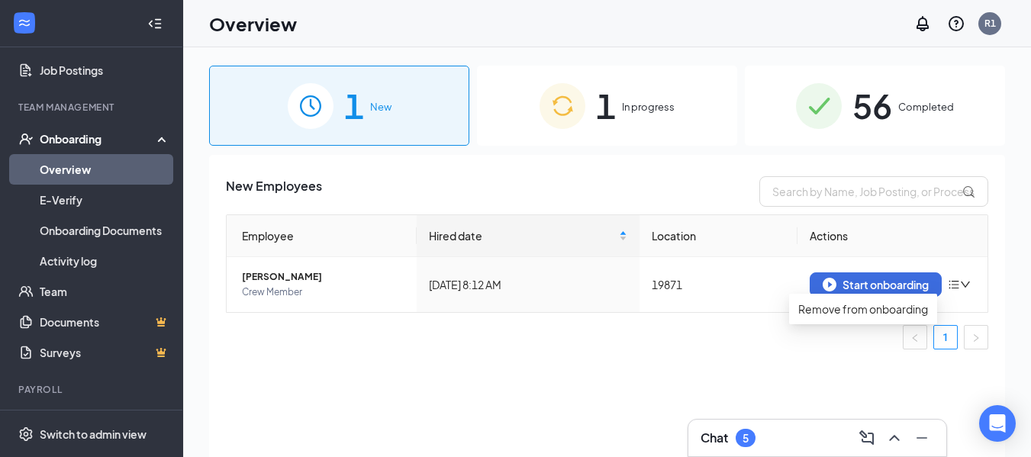
click at [927, 244] on th "Actions" at bounding box center [892, 236] width 190 height 42
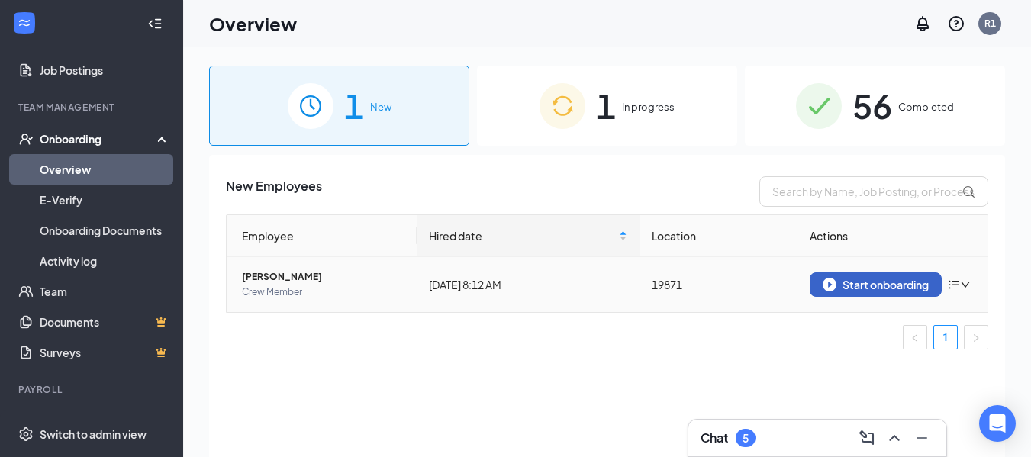
click at [900, 285] on div "Start onboarding" at bounding box center [876, 285] width 106 height 14
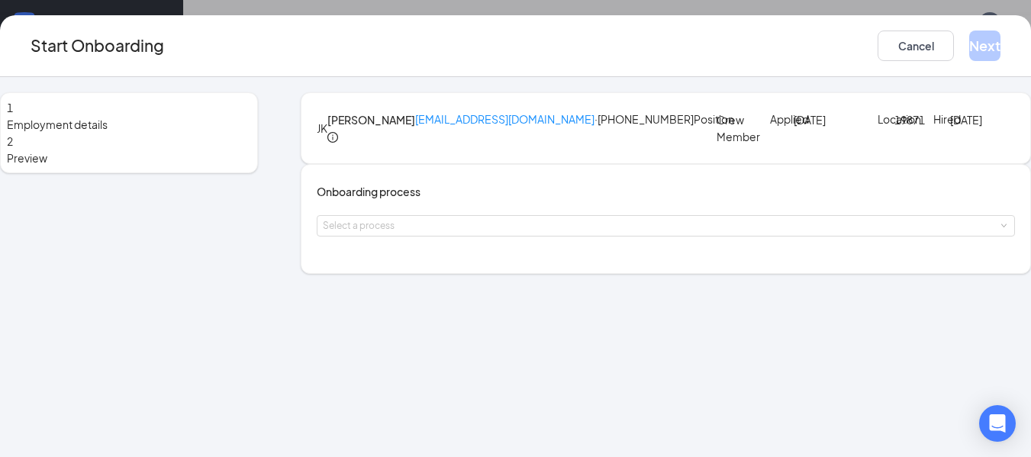
click at [162, 120] on span "Employment details" at bounding box center [129, 124] width 244 height 17
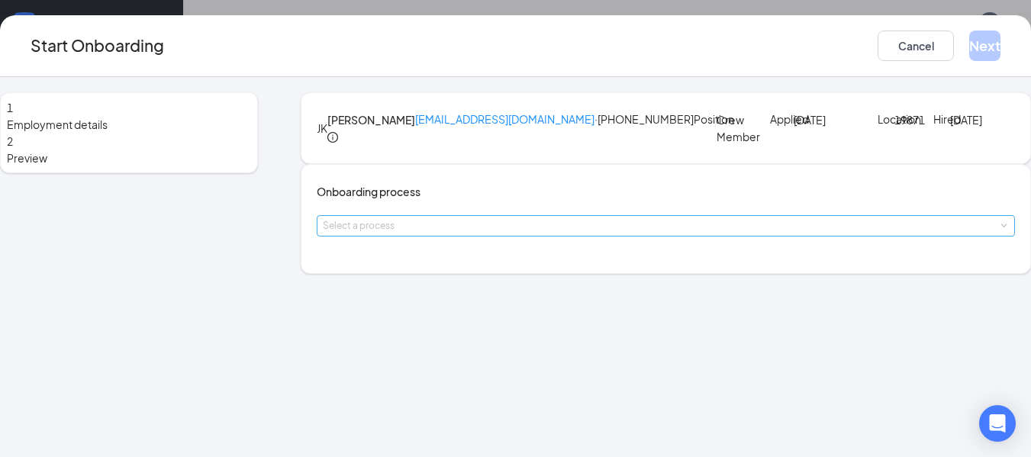
click at [468, 234] on div "Select a process" at bounding box center [662, 225] width 679 height 15
click at [443, 346] on span "Onboarding All Stores" at bounding box center [400, 341] width 109 height 14
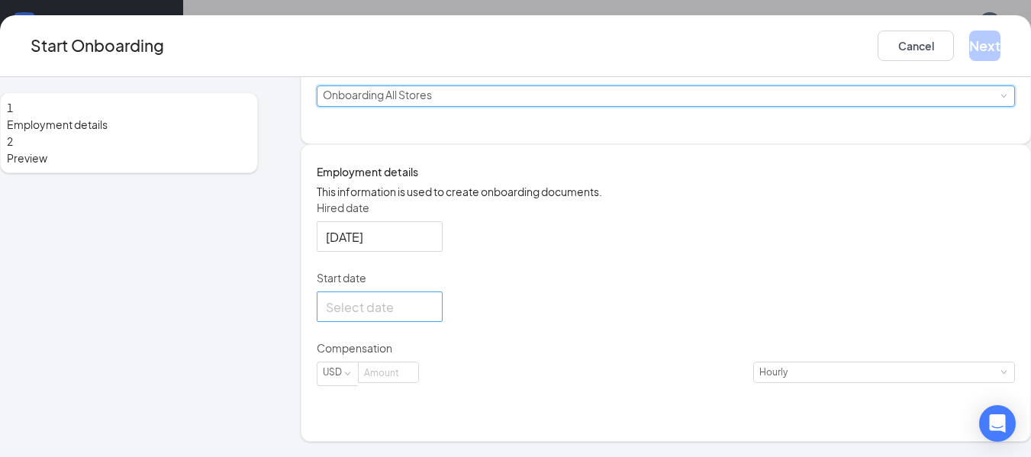
scroll to position [206, 0]
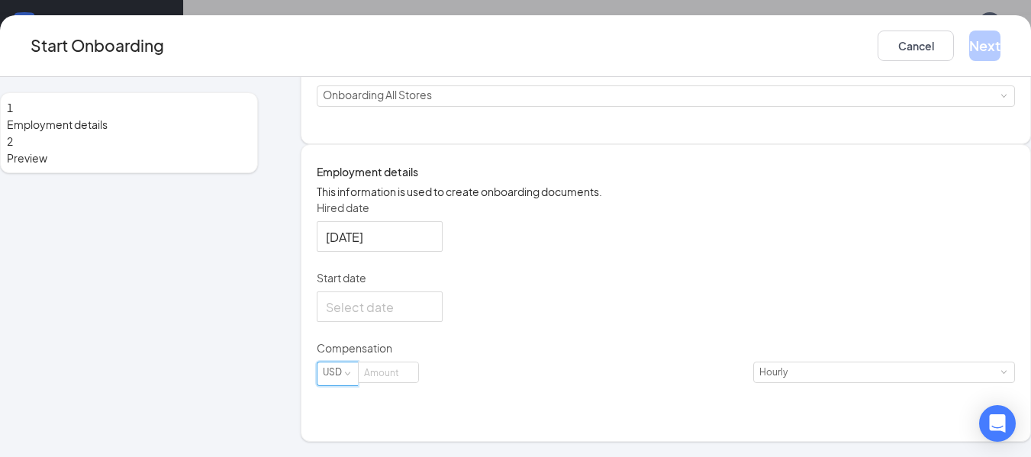
click at [353, 382] on div "USD" at bounding box center [338, 372] width 30 height 20
click at [410, 382] on input at bounding box center [389, 372] width 60 height 20
type input "14"
click at [565, 357] on form "Hired date [DATE] Start date Compensation USD 14 Hourly" at bounding box center [666, 302] width 698 height 205
click at [433, 246] on div at bounding box center [380, 236] width 108 height 19
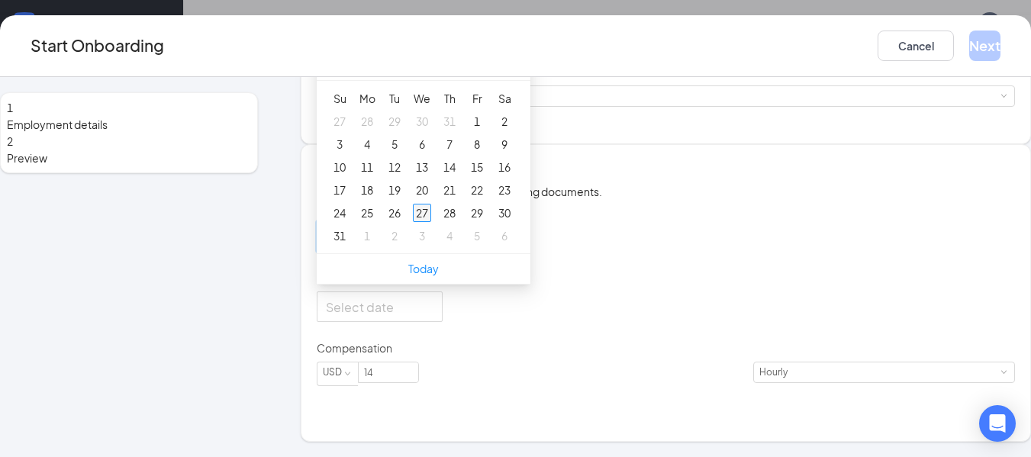
type input "[DATE]"
click at [431, 222] on div "27" at bounding box center [422, 213] width 18 height 18
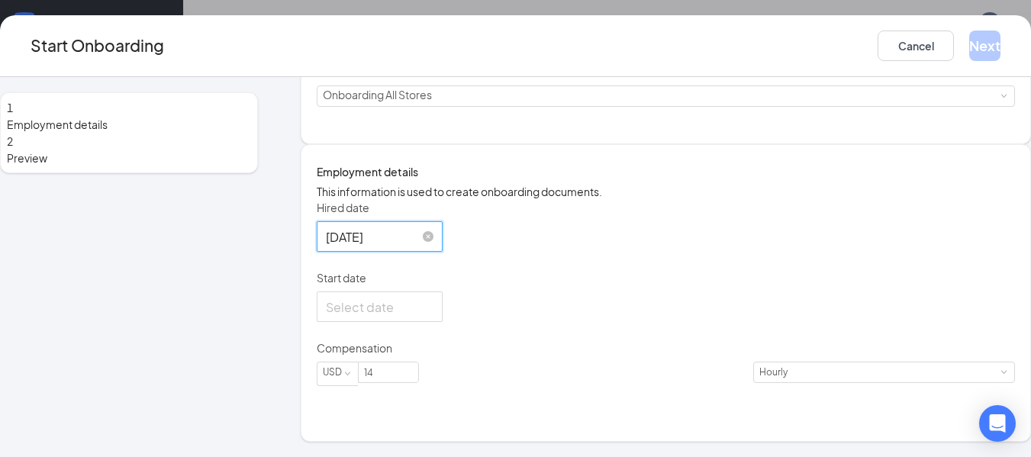
click at [573, 252] on div "[DATE]" at bounding box center [666, 236] width 698 height 31
click at [433, 317] on div at bounding box center [380, 307] width 108 height 19
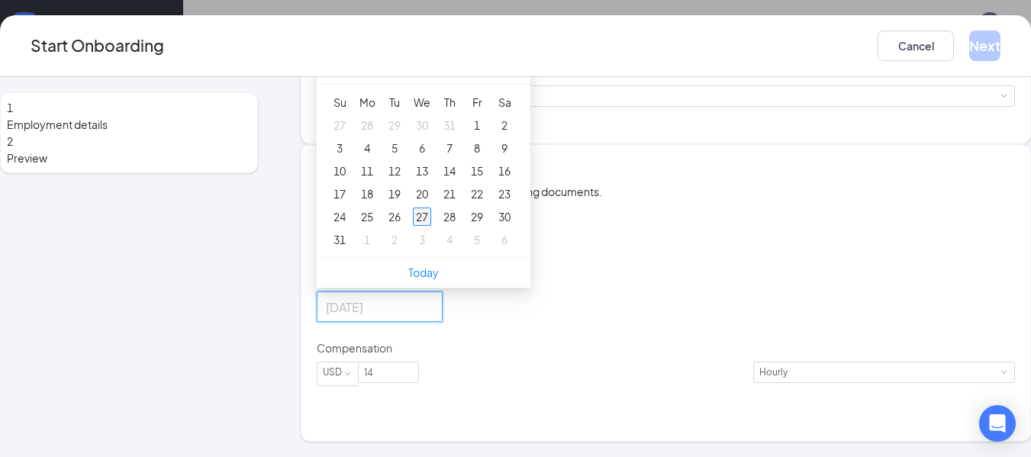
type input "[DATE]"
click at [431, 226] on div "27" at bounding box center [422, 217] width 18 height 18
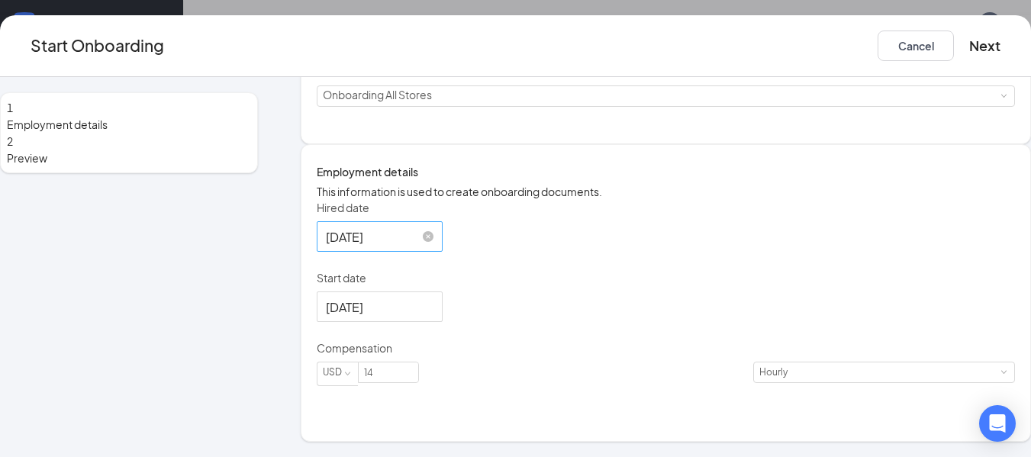
click at [657, 317] on div "Hired date [DATE] [DATE] Su Mo Tu We Th Fr Sa 27 28 29 30 31 1 2 3 4 5 6 7 8 9 …" at bounding box center [666, 302] width 698 height 205
click at [969, 43] on button "Next" at bounding box center [984, 46] width 31 height 31
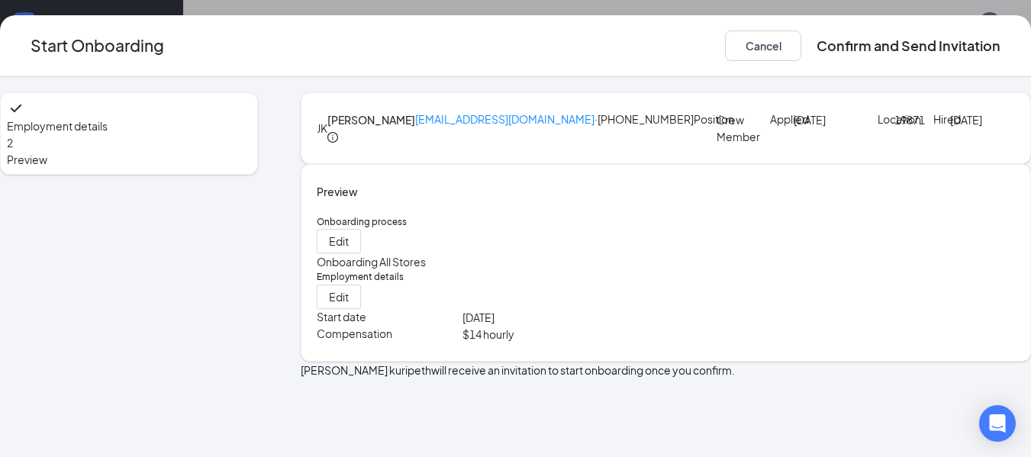
scroll to position [50, 0]
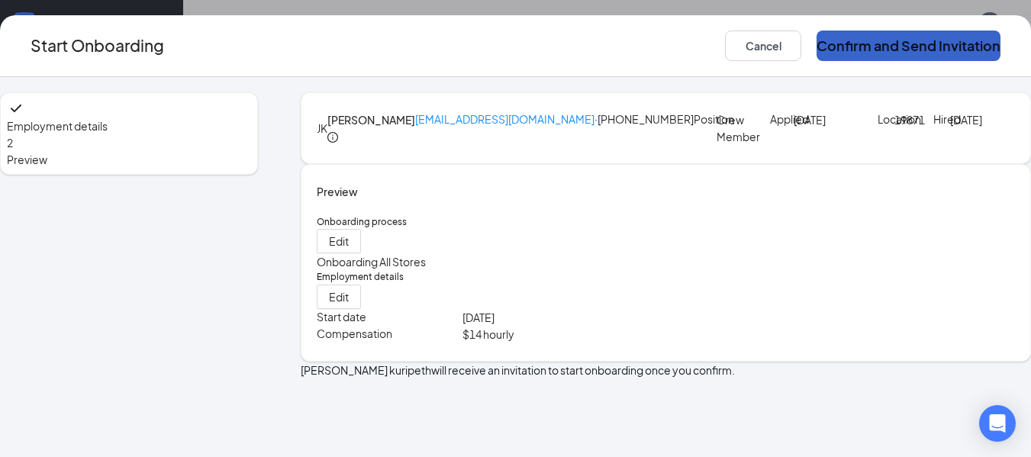
click at [914, 37] on button "Confirm and Send Invitation" at bounding box center [909, 46] width 184 height 31
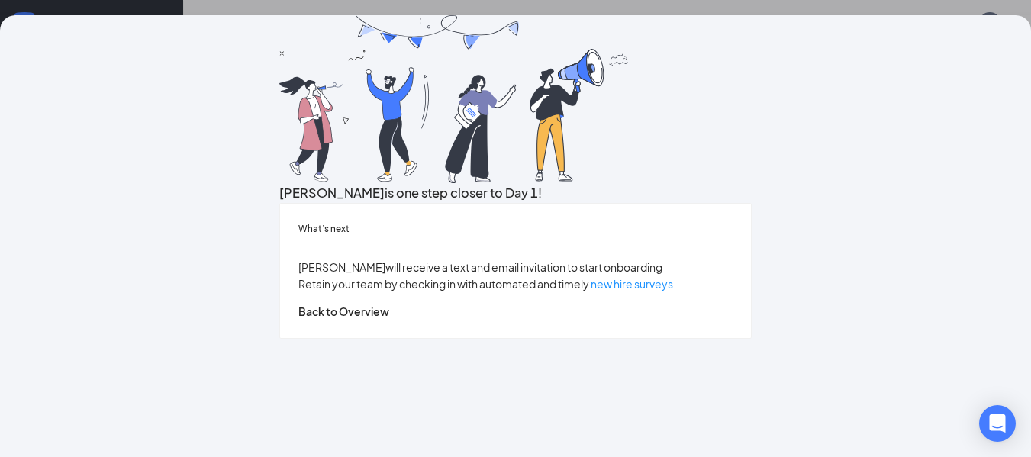
scroll to position [0, 0]
